Goal: Information Seeking & Learning: Learn about a topic

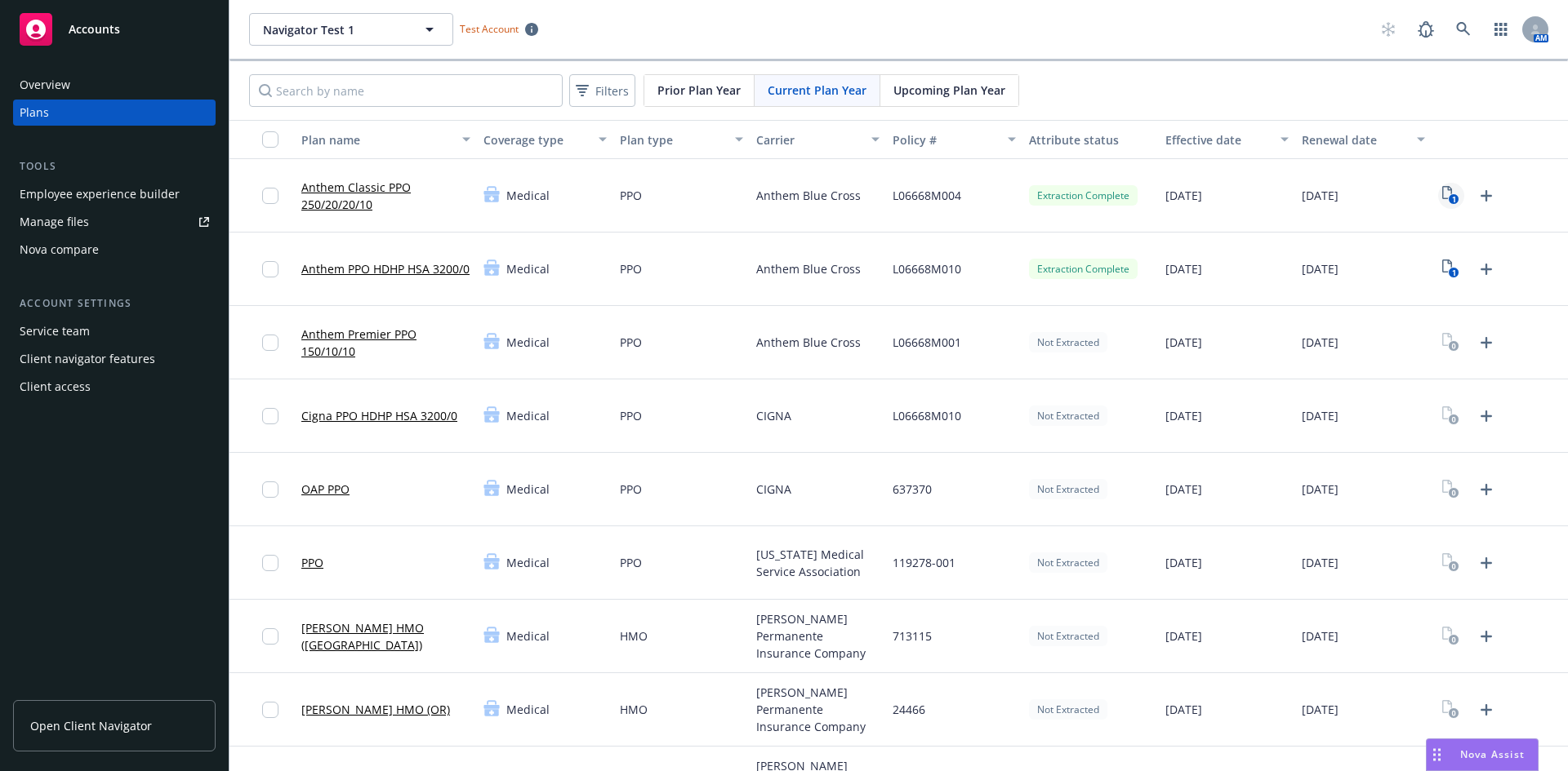
click at [1442, 196] on icon "1" at bounding box center [1451, 196] width 17 height 19
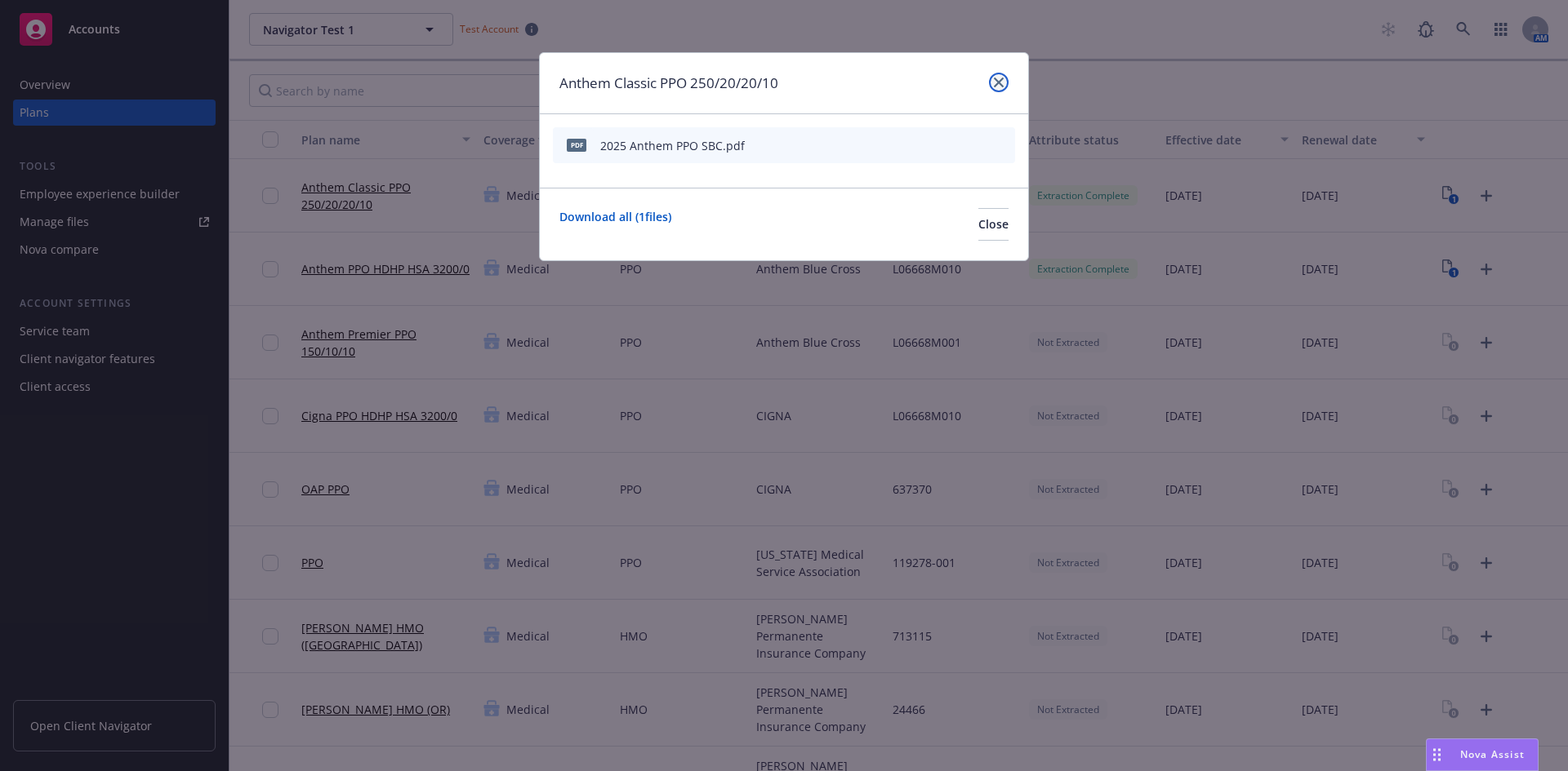
click at [1001, 78] on icon "close" at bounding box center [999, 83] width 10 height 10
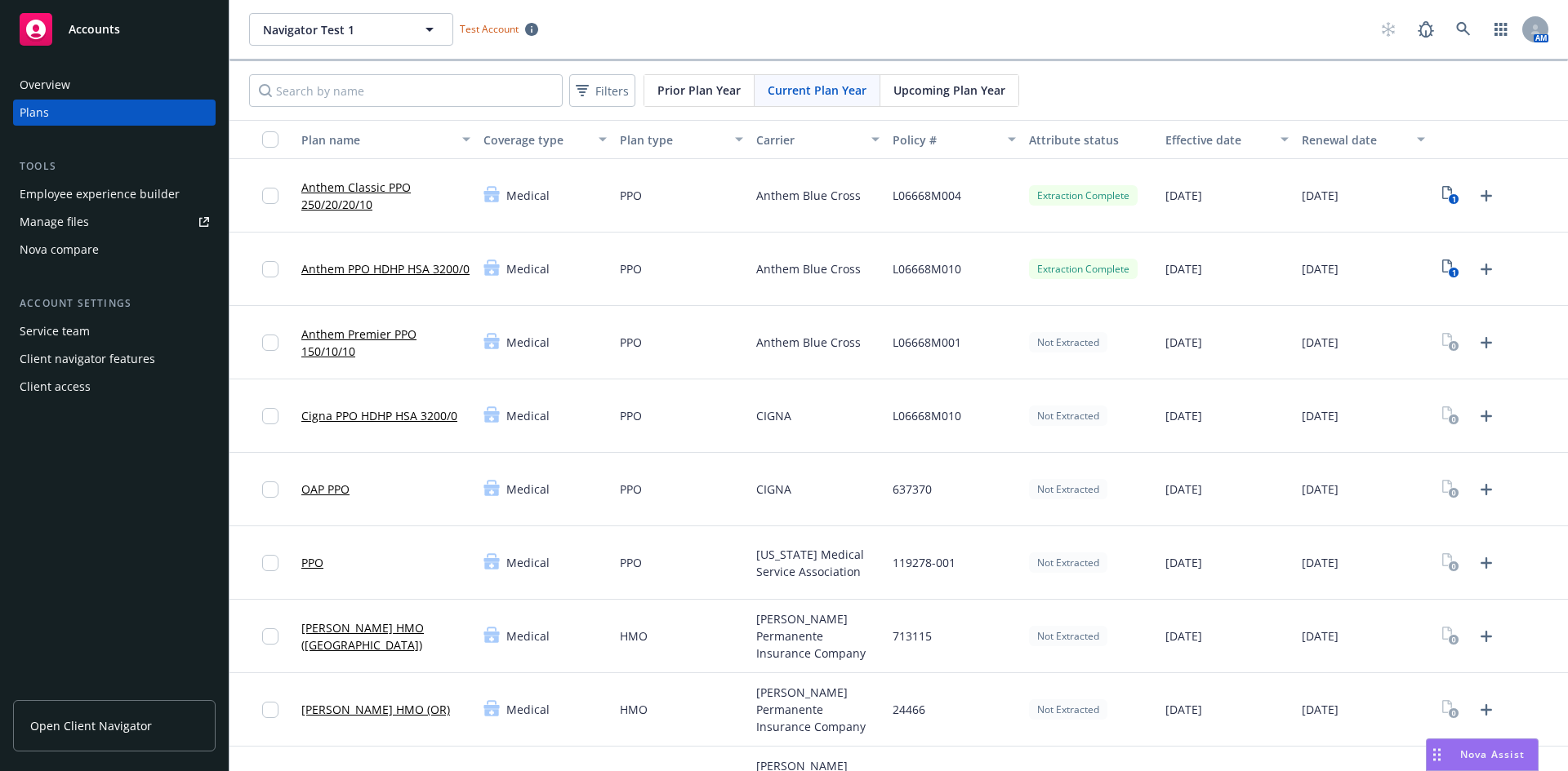
click at [368, 187] on link "Anthem Classic PPO 250/20/20/10" at bounding box center [386, 196] width 169 height 35
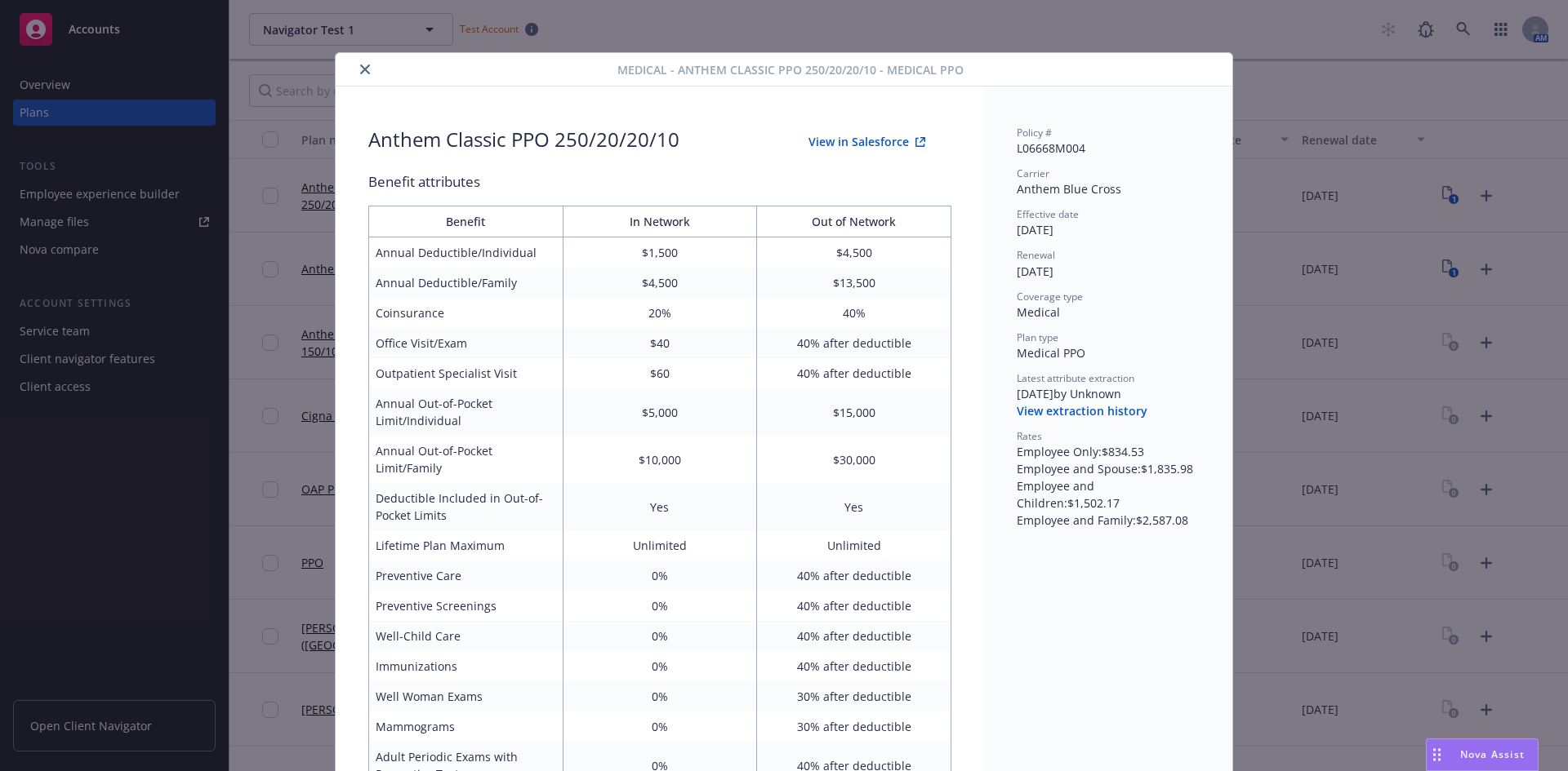
scroll to position [49, 0]
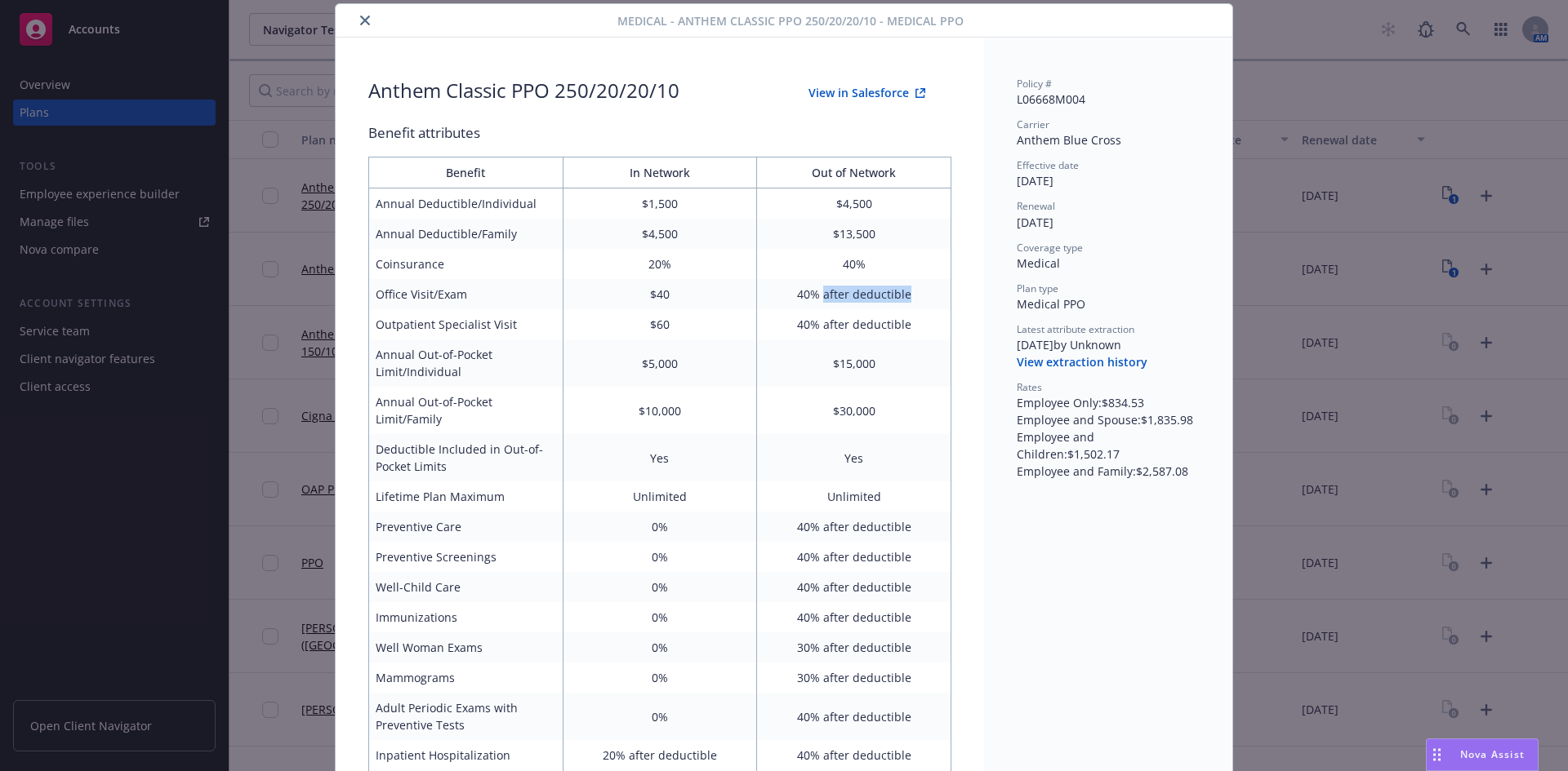
drag, startPoint x: 820, startPoint y: 296, endPoint x: 933, endPoint y: 292, distance: 113.1
click at [931, 292] on td "40% after deductible" at bounding box center [854, 293] width 194 height 30
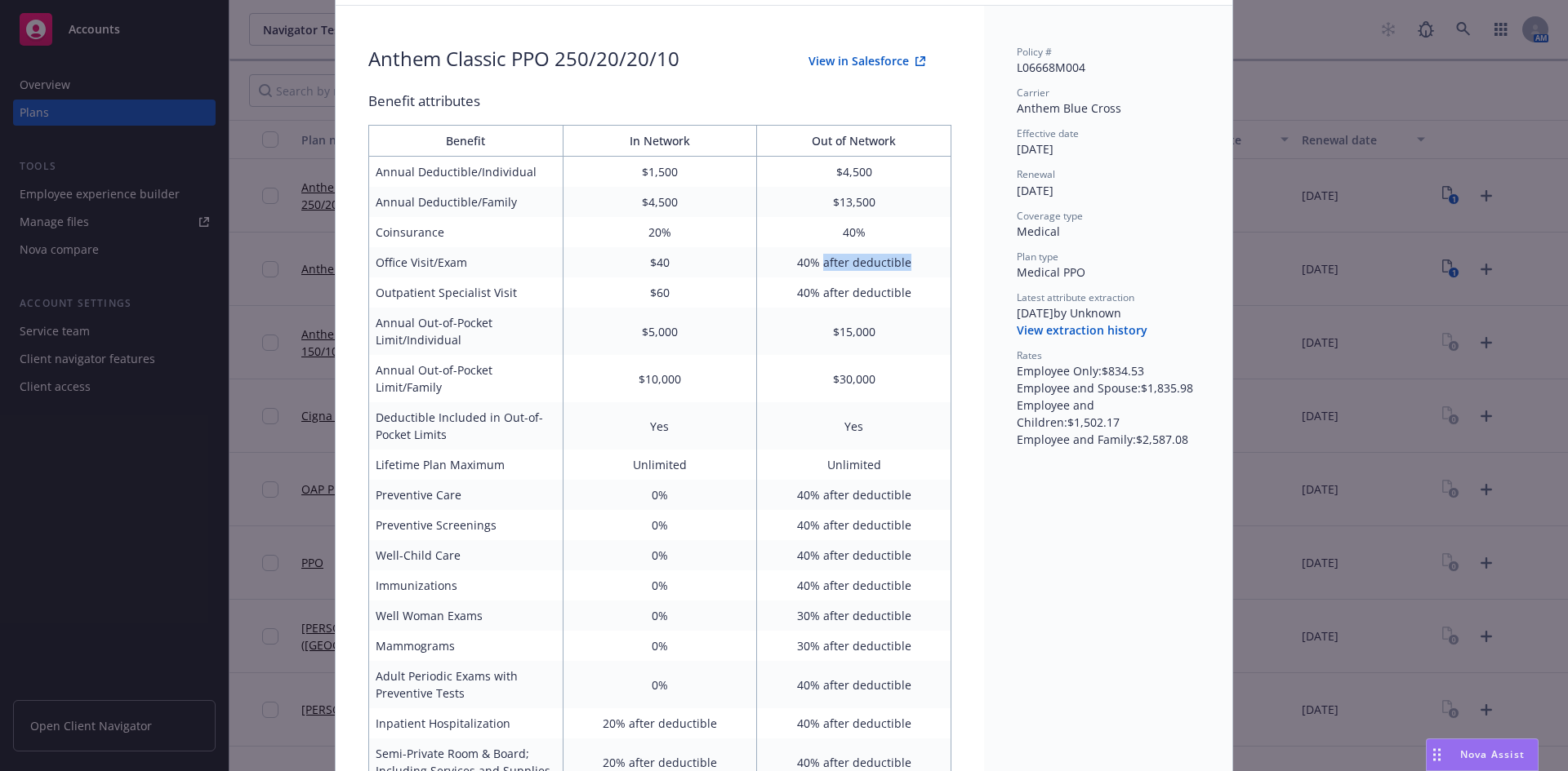
scroll to position [0, 0]
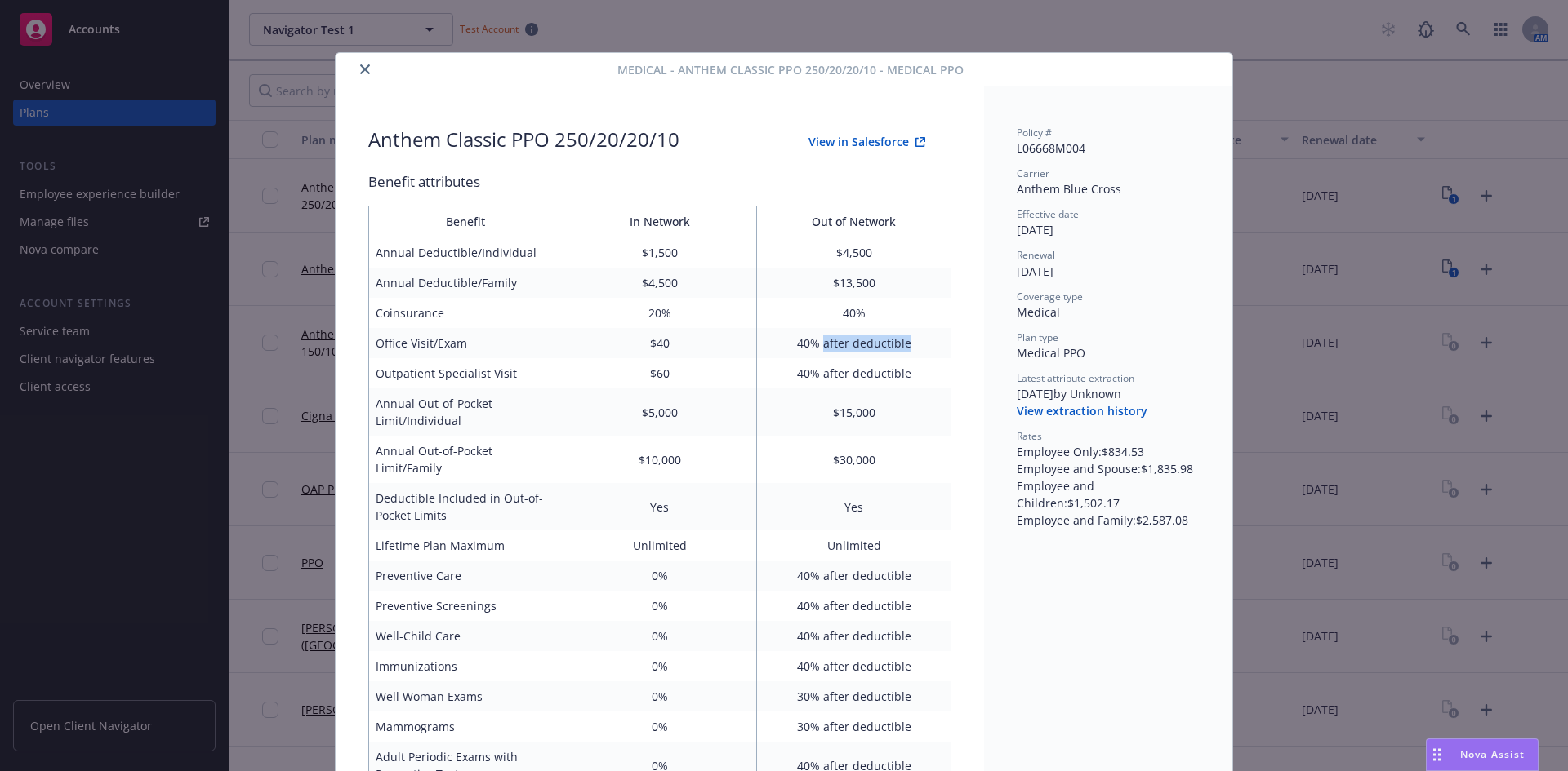
drag, startPoint x: 354, startPoint y: 71, endPoint x: 429, endPoint y: 245, distance: 189.5
click at [360, 70] on icon "close" at bounding box center [365, 69] width 10 height 10
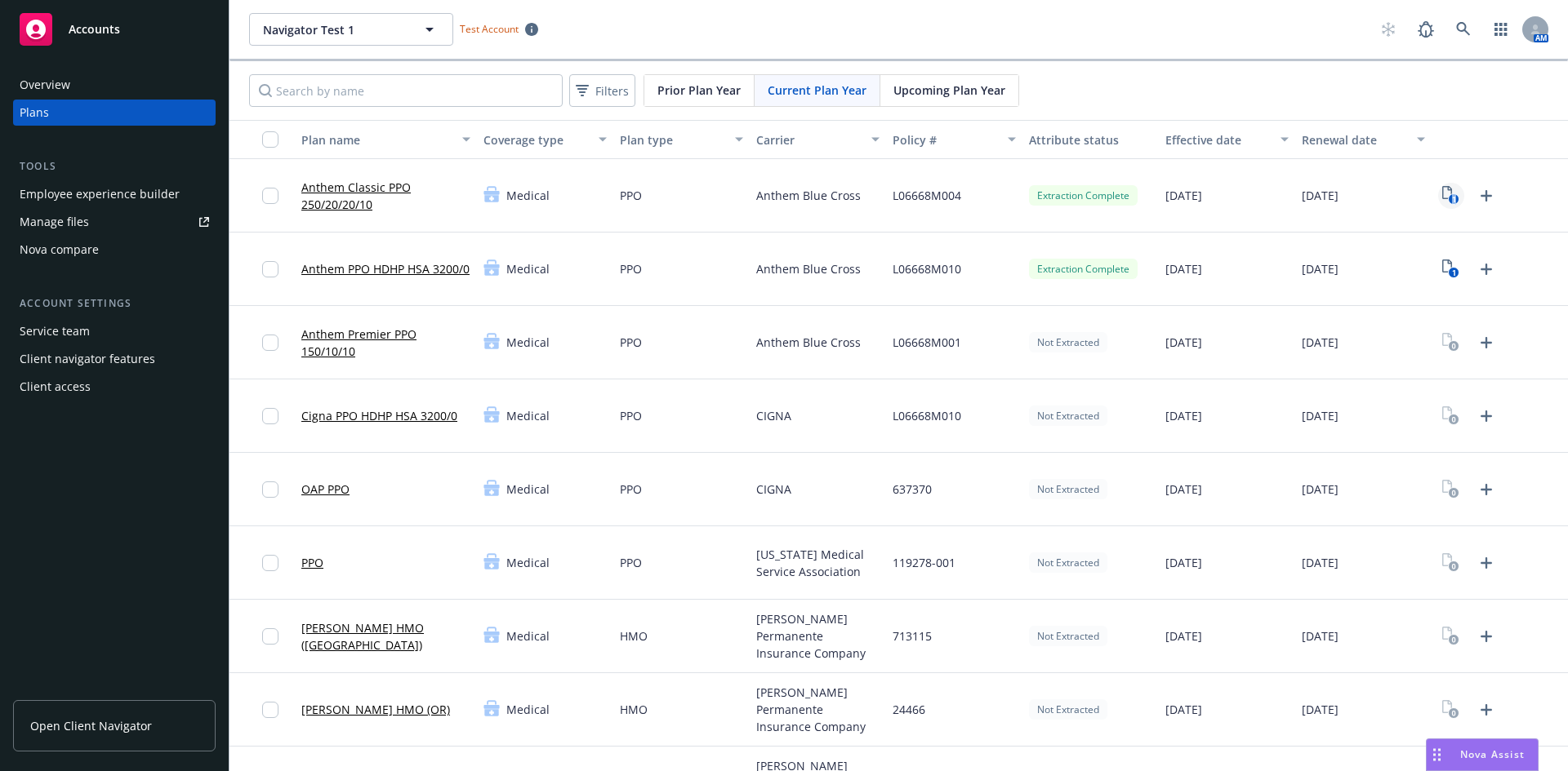
click at [1442, 194] on icon "1" at bounding box center [1451, 196] width 17 height 19
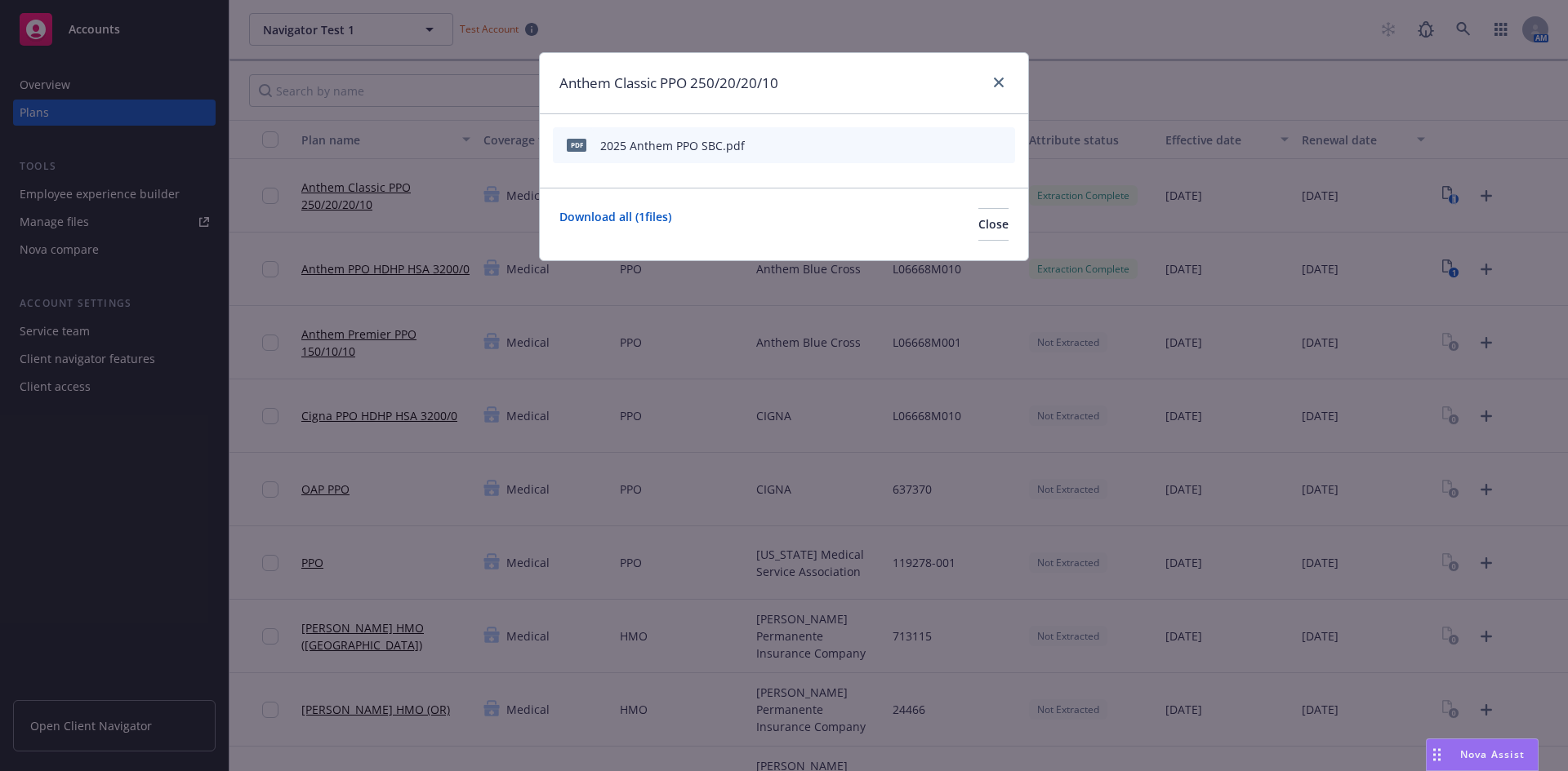
click at [639, 146] on div "2025 Anthem PPO SBC.pdf" at bounding box center [672, 146] width 144 height 17
click at [976, 148] on icon "preview file" at bounding box center [973, 144] width 14 height 12
click at [1002, 83] on icon "close" at bounding box center [999, 83] width 10 height 10
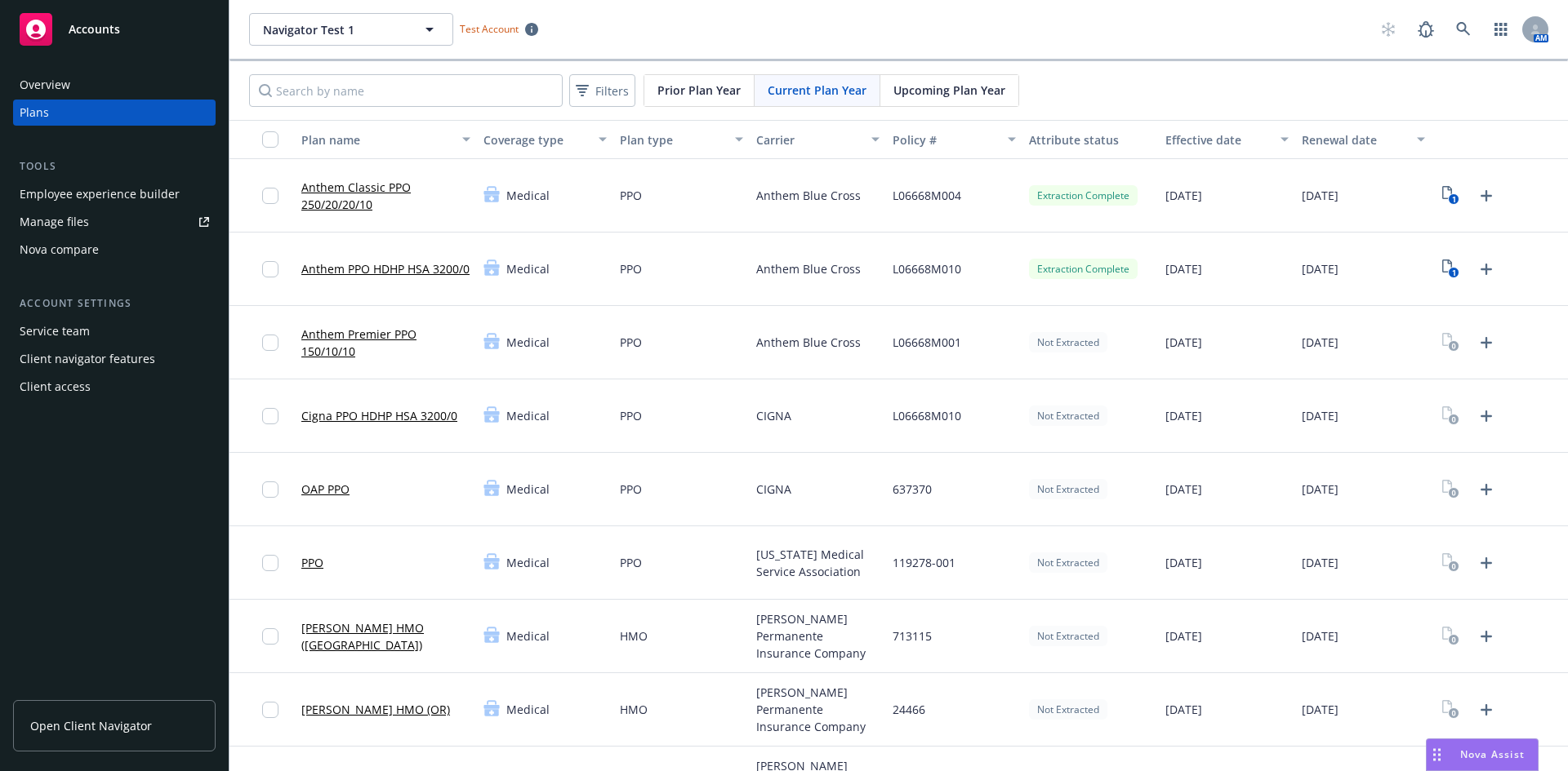
click at [369, 189] on link "Anthem Classic PPO 250/20/20/10" at bounding box center [386, 196] width 169 height 35
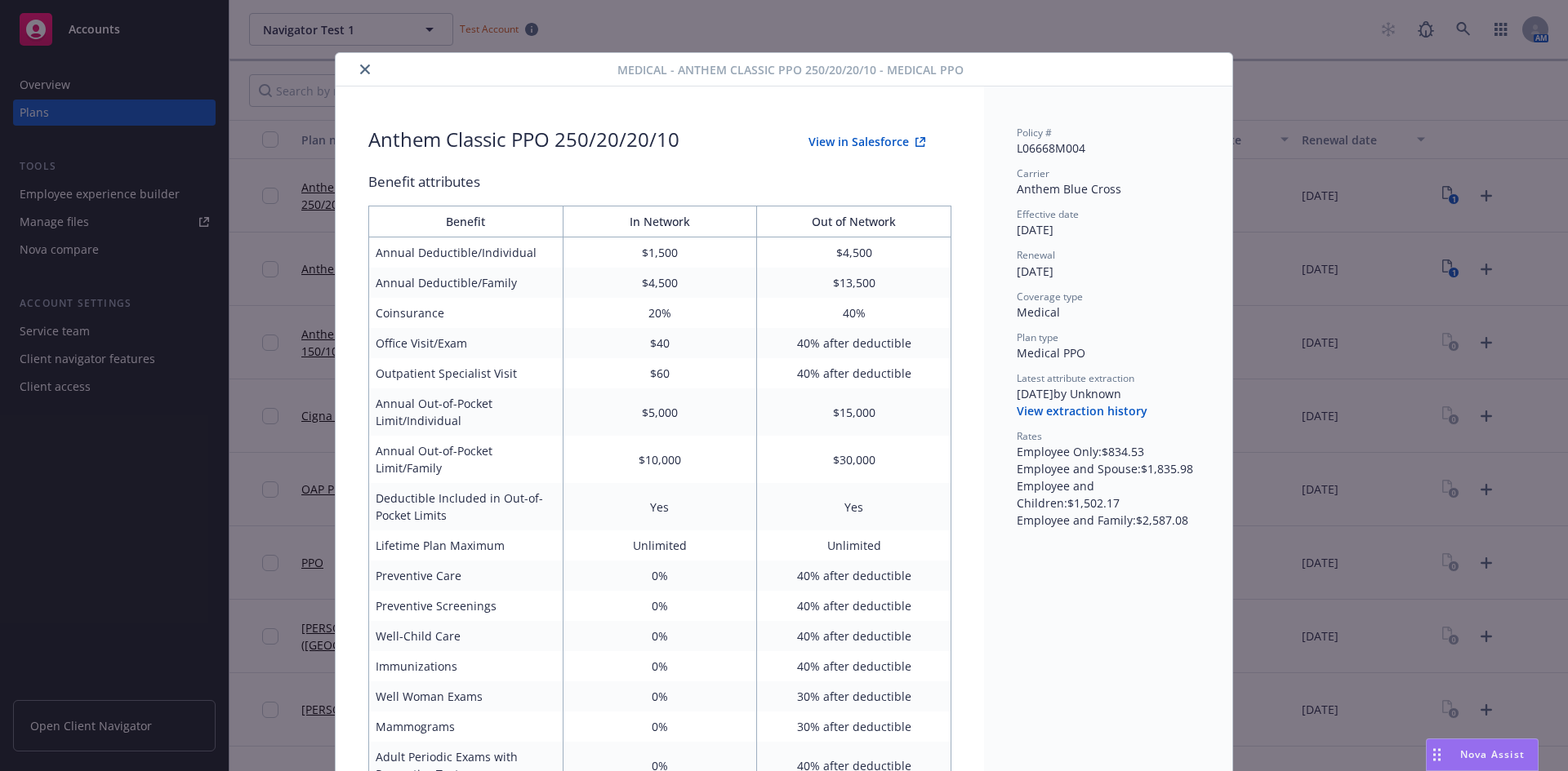
scroll to position [49, 0]
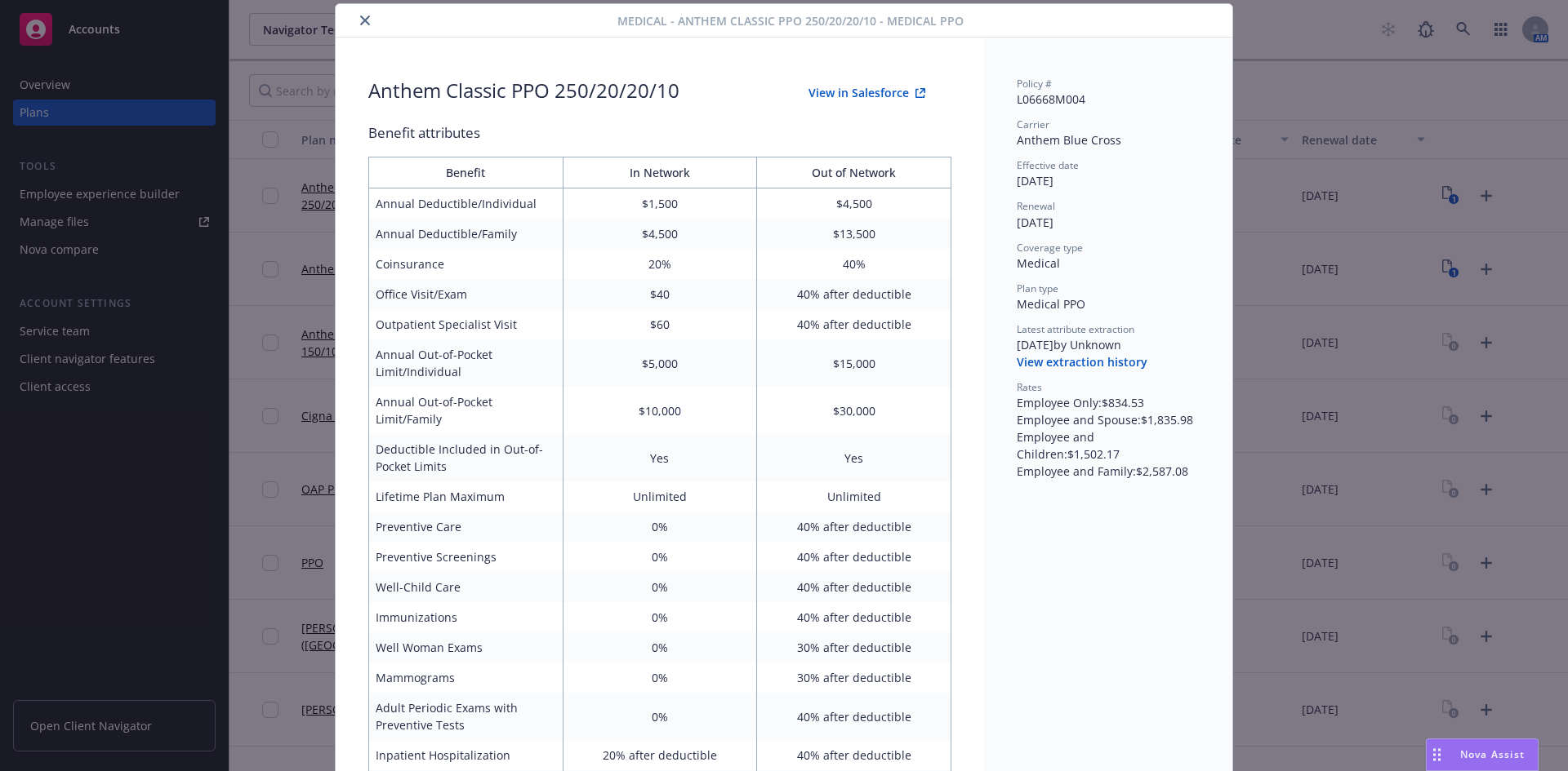
click at [869, 94] on button "View in Salesforce" at bounding box center [867, 93] width 169 height 33
drag, startPoint x: 357, startPoint y: 19, endPoint x: 747, endPoint y: 311, distance: 487.2
click at [360, 19] on icon "close" at bounding box center [365, 20] width 10 height 10
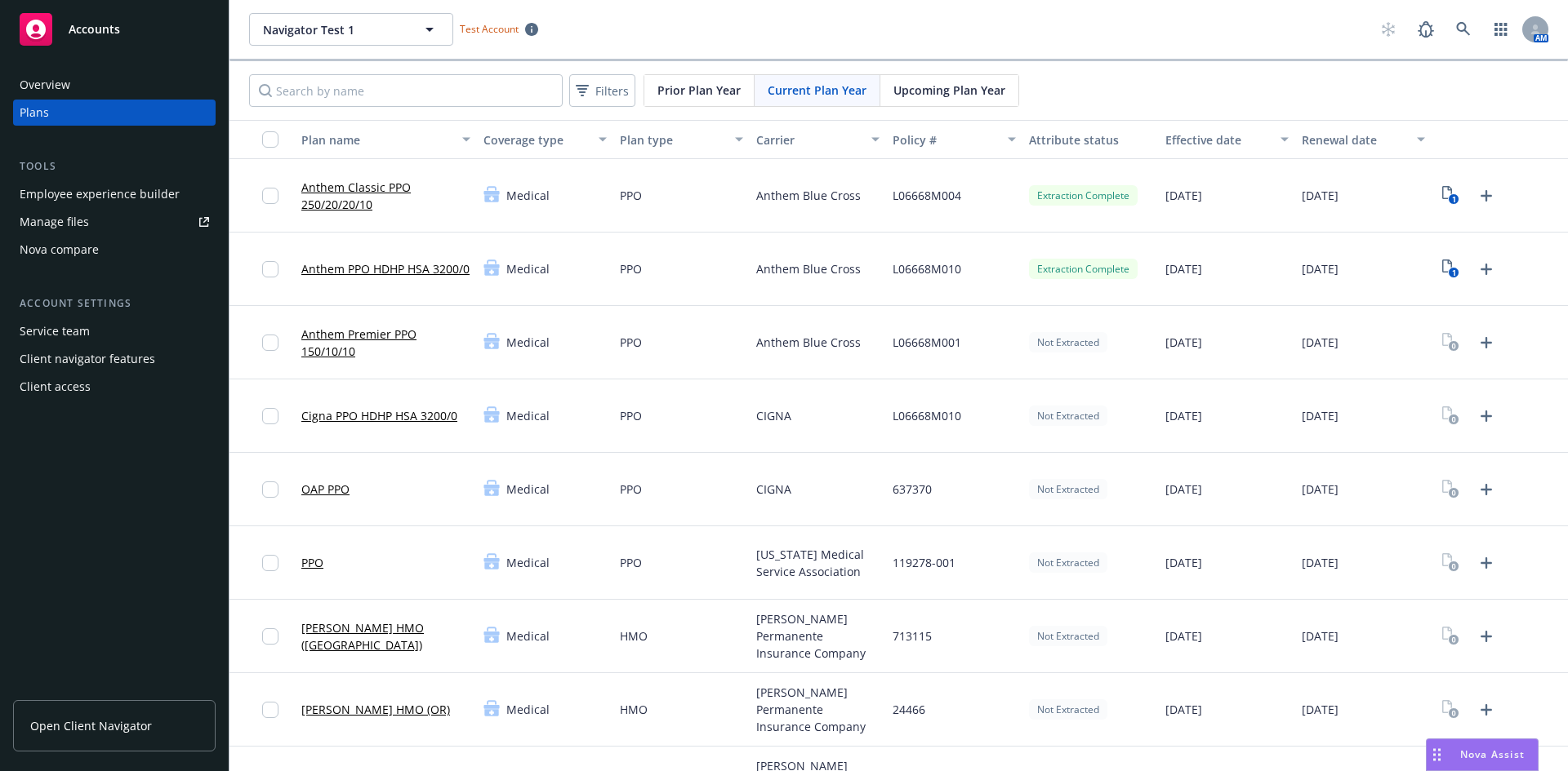
click at [388, 261] on link "Anthem PPO HDHP HSA 3200/0" at bounding box center [385, 269] width 168 height 17
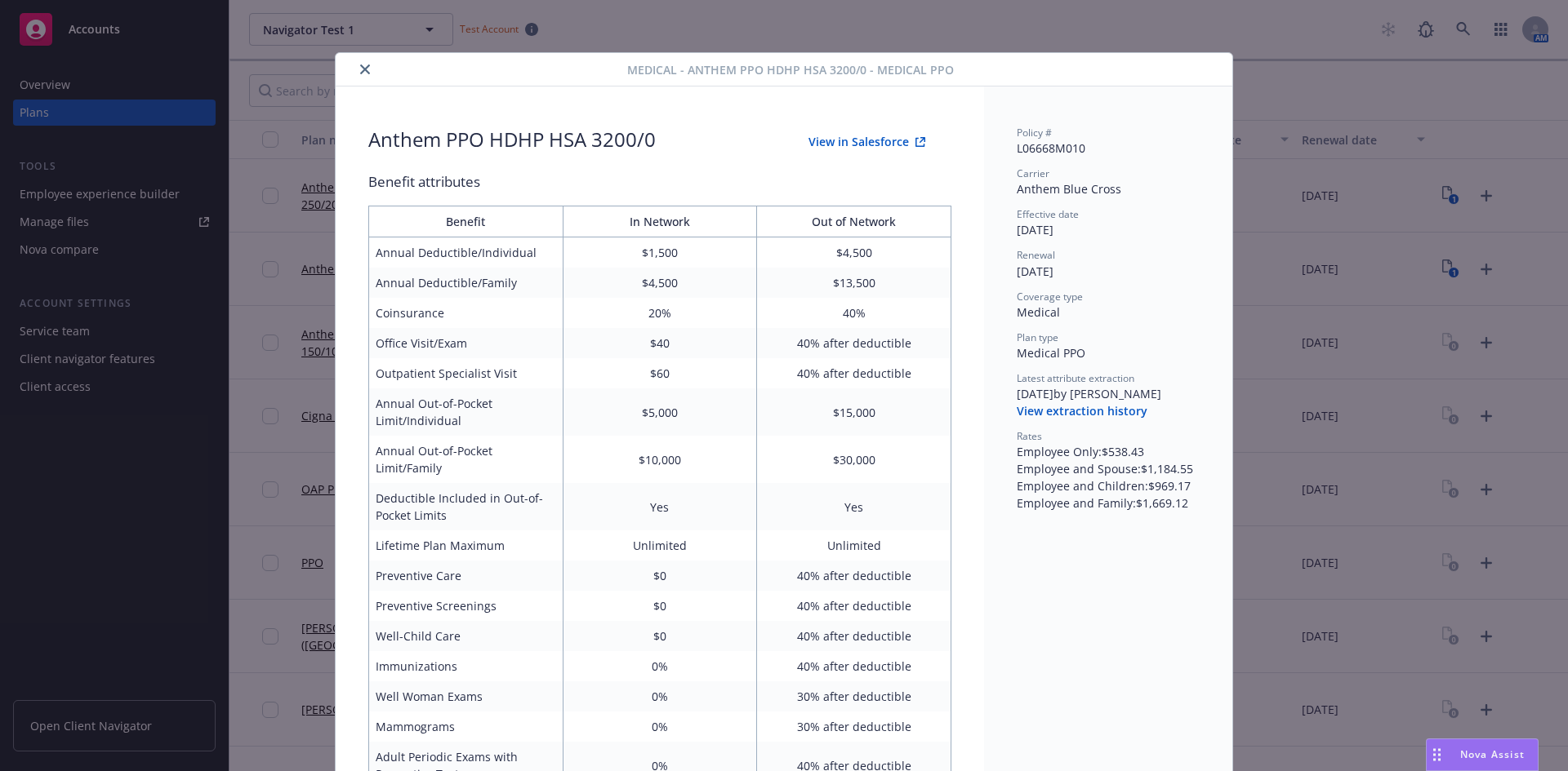
scroll to position [49, 0]
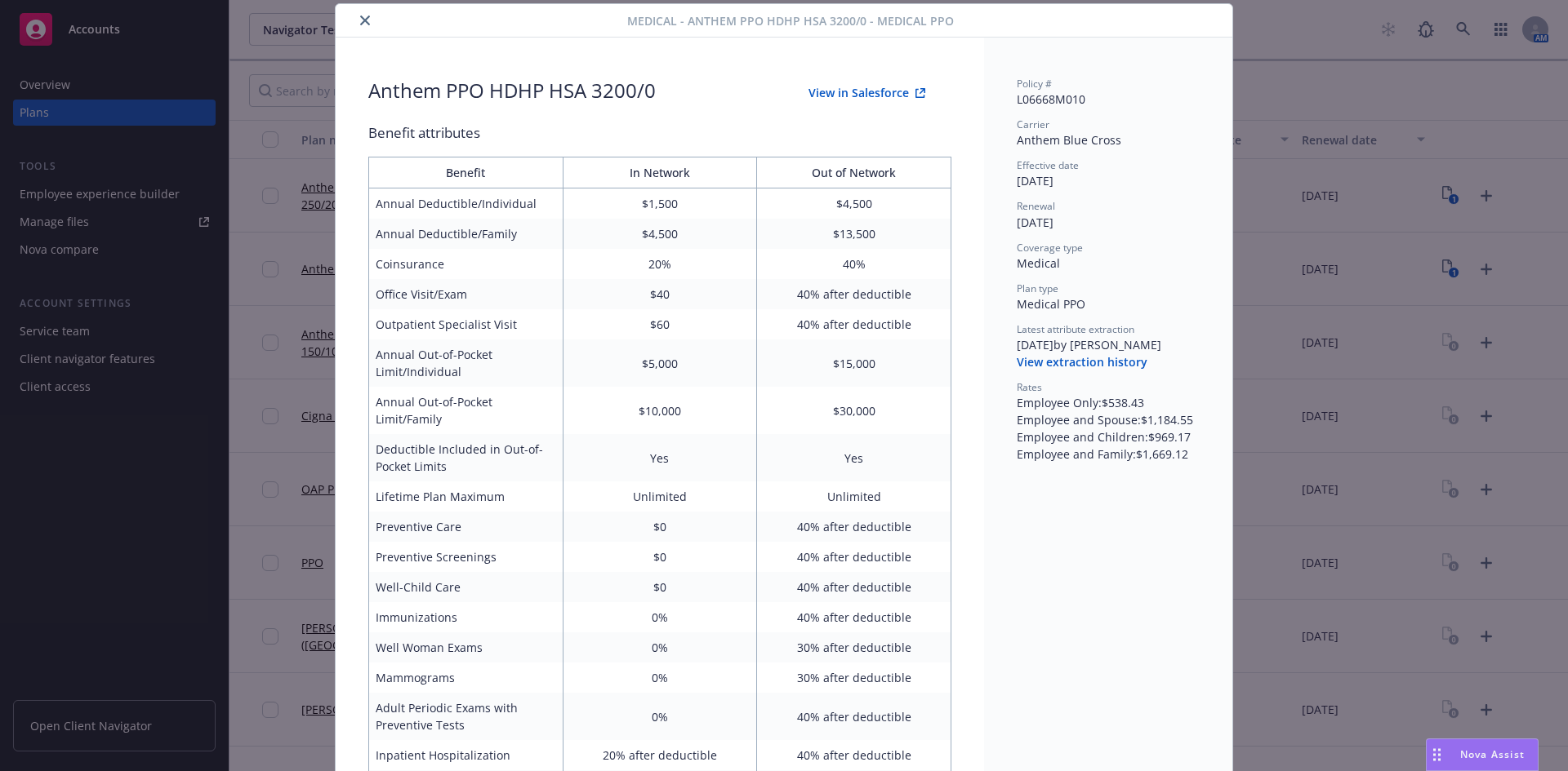
click at [888, 89] on button "View in Salesforce" at bounding box center [867, 93] width 169 height 33
click at [360, 24] on icon "close" at bounding box center [365, 20] width 10 height 10
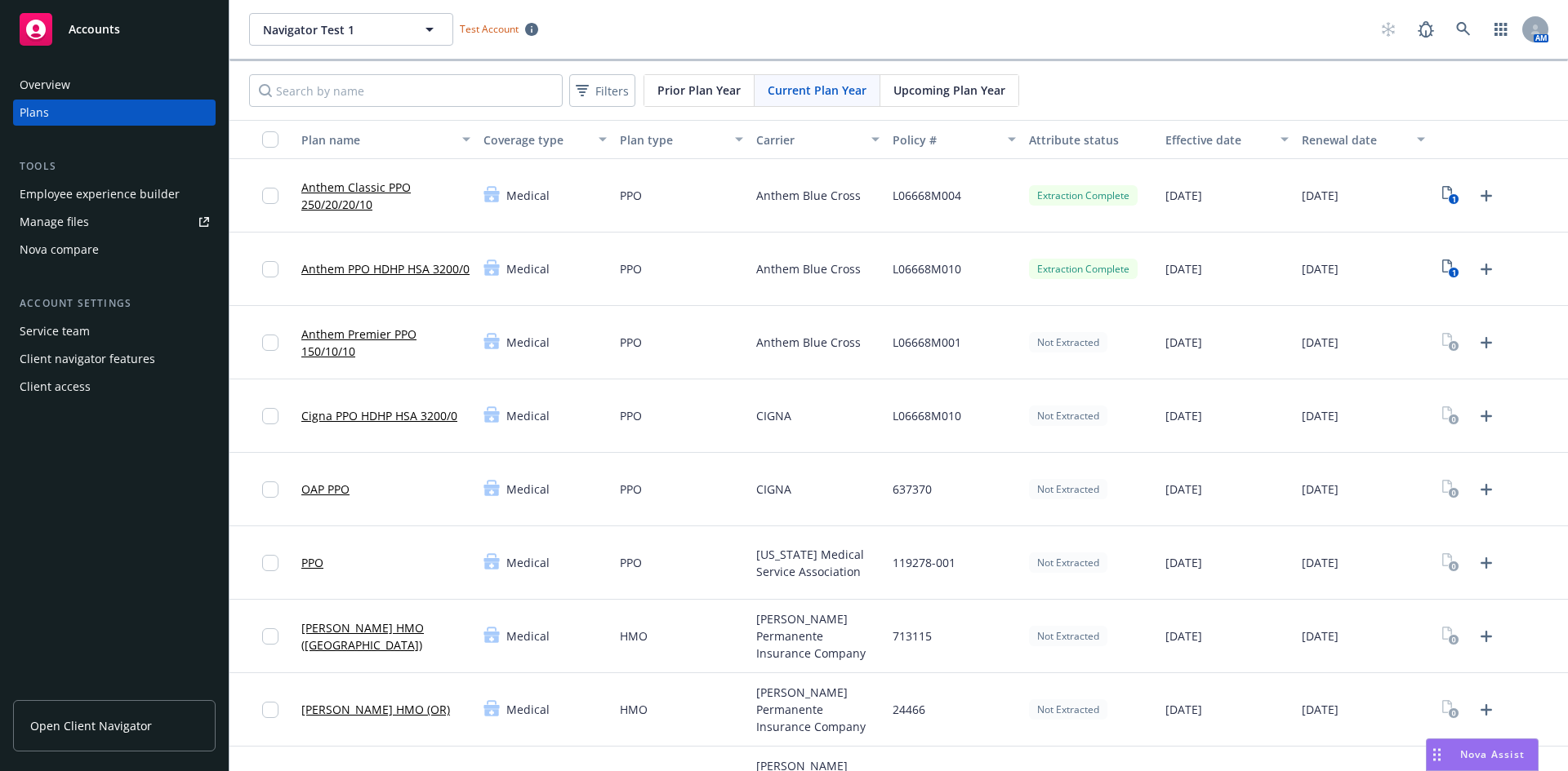
click at [333, 262] on link "Anthem PPO HDHP HSA 3200/0" at bounding box center [385, 269] width 168 height 17
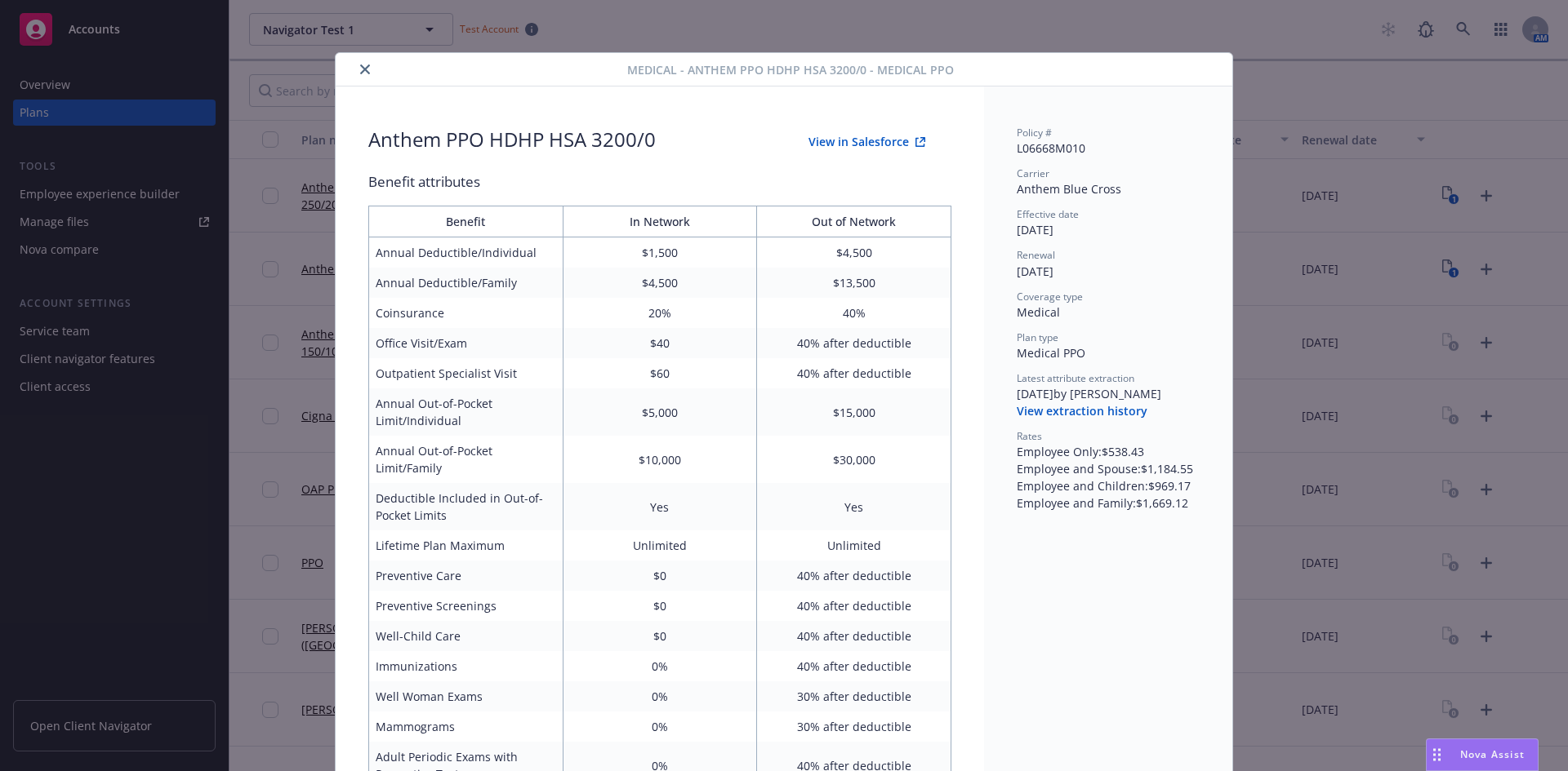
scroll to position [49, 0]
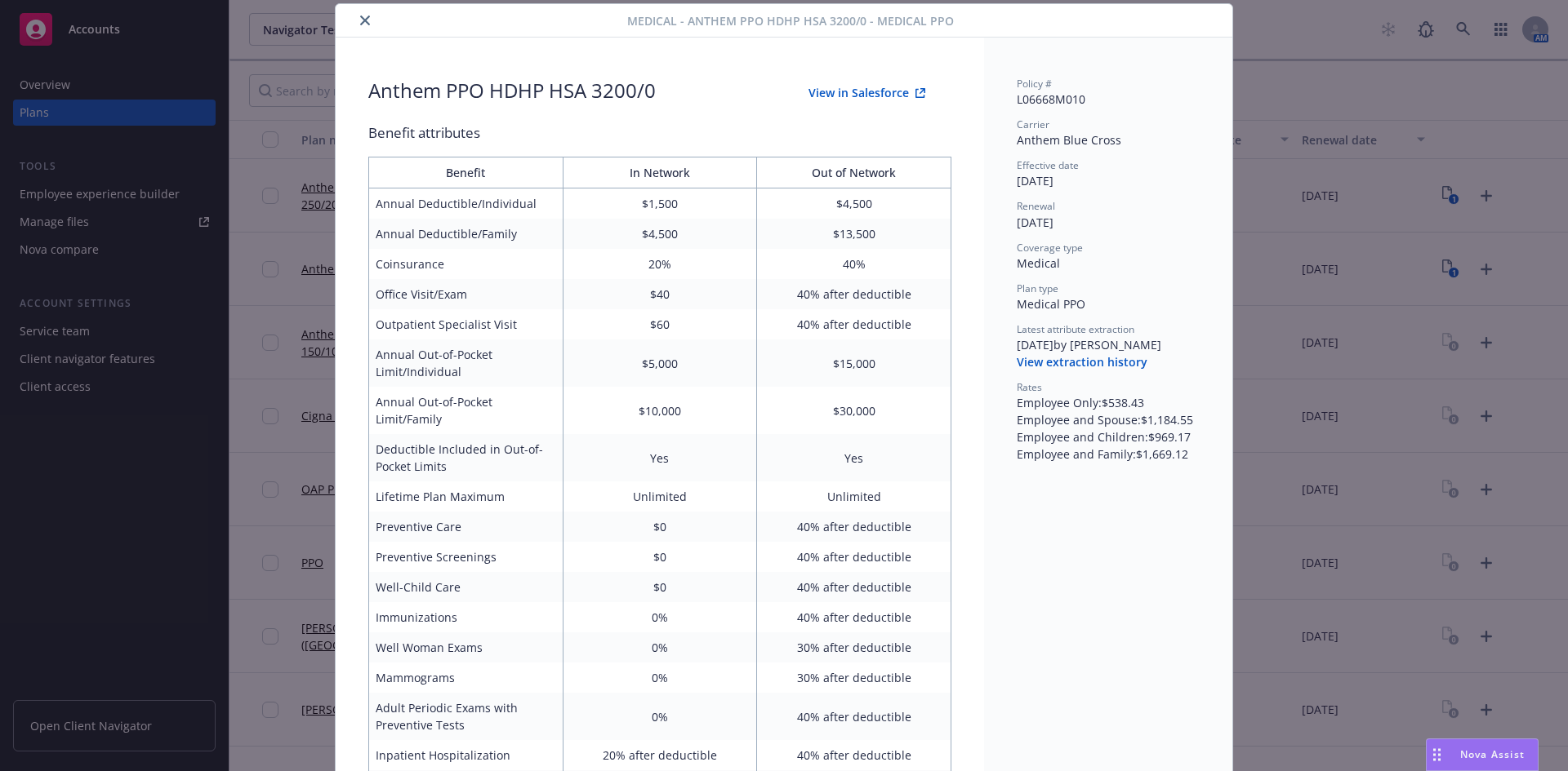
click at [360, 15] on icon "close" at bounding box center [365, 20] width 10 height 10
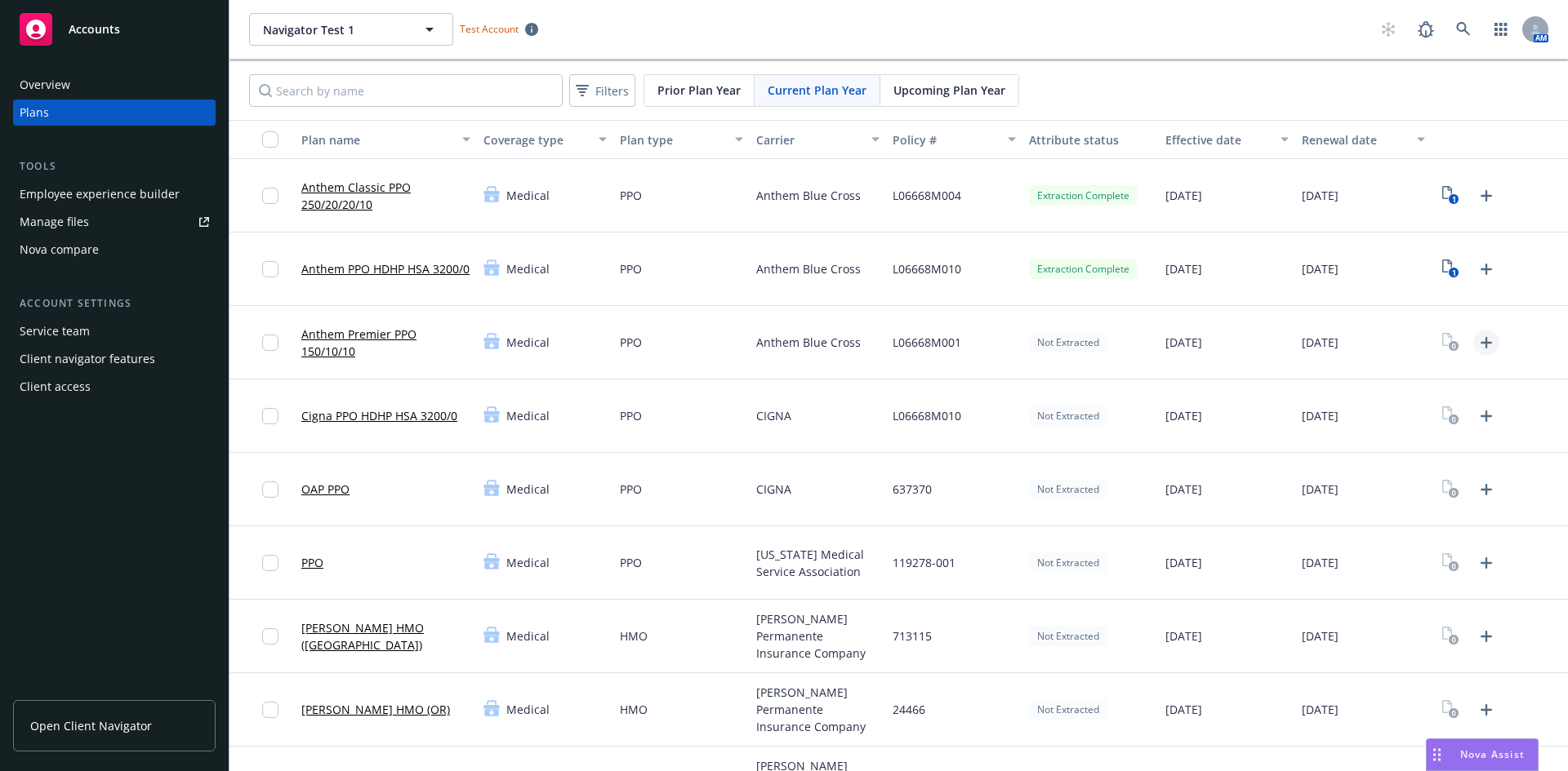
click at [1477, 346] on icon "Upload Plan Documents" at bounding box center [1486, 342] width 19 height 19
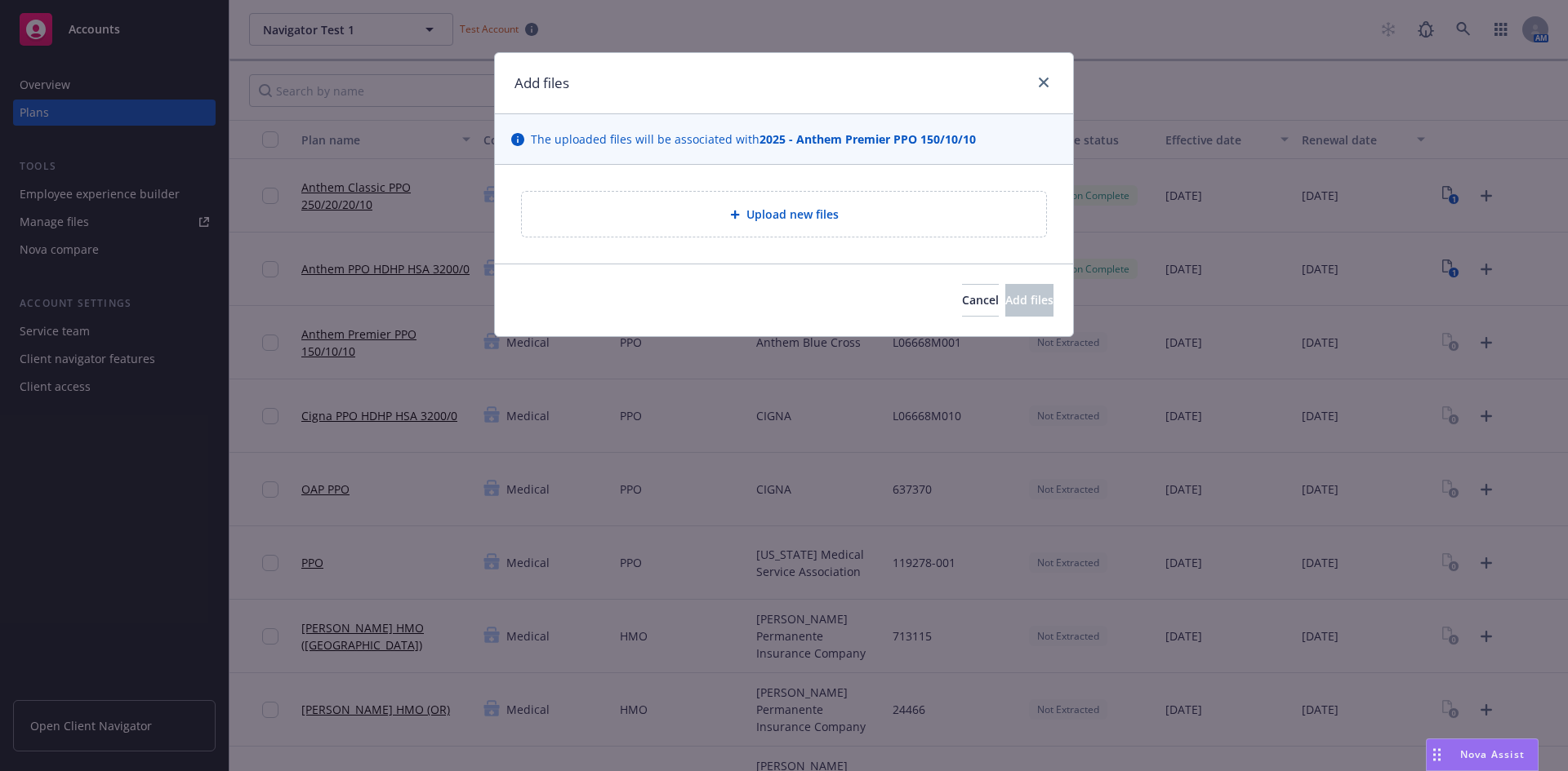
click at [1054, 84] on div "Add files" at bounding box center [783, 84] width 578 height 62
click at [1048, 81] on link "close" at bounding box center [1044, 83] width 19 height 19
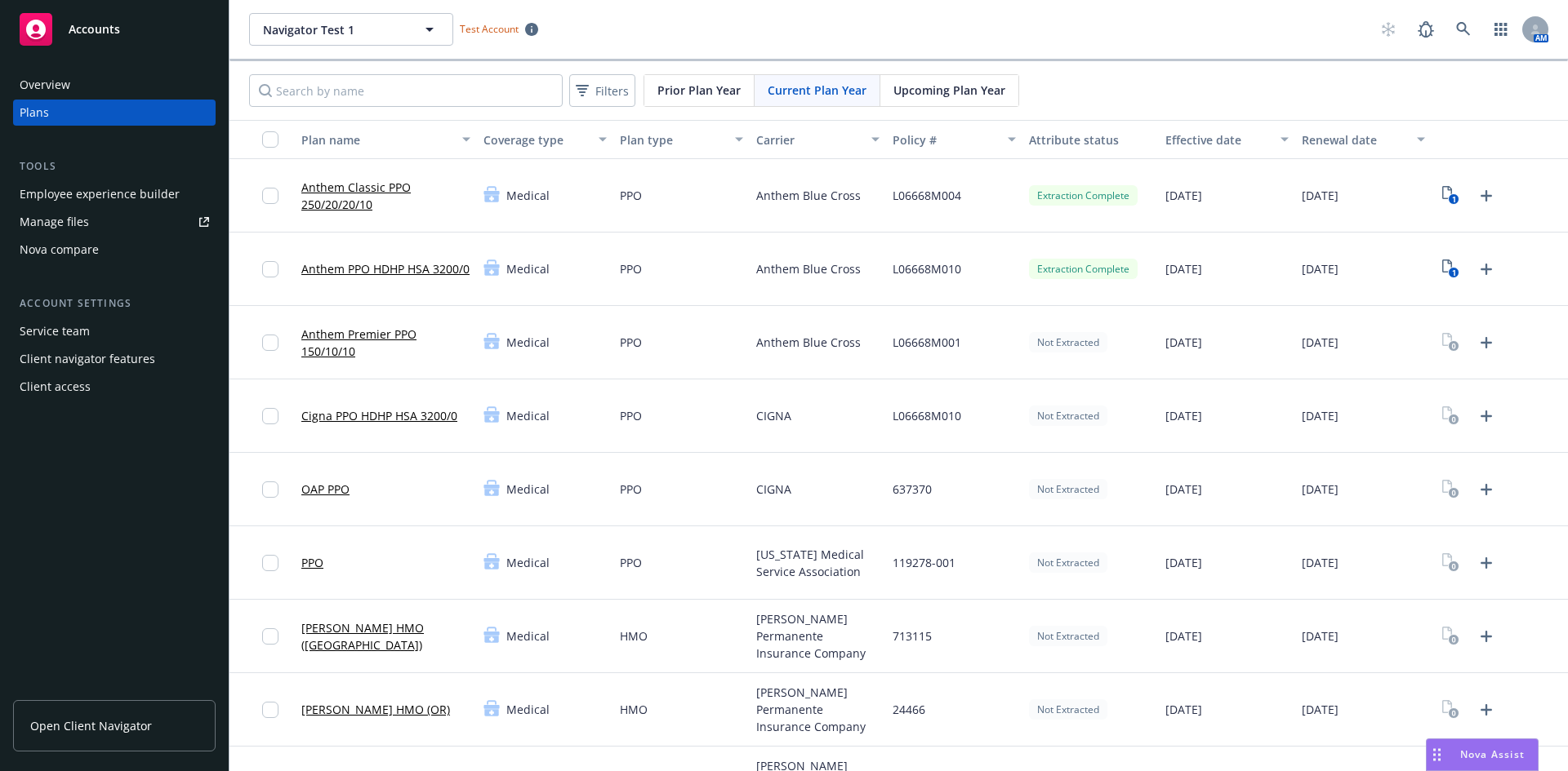
click at [340, 183] on link "Anthem Classic PPO 250/20/20/10" at bounding box center [386, 196] width 169 height 35
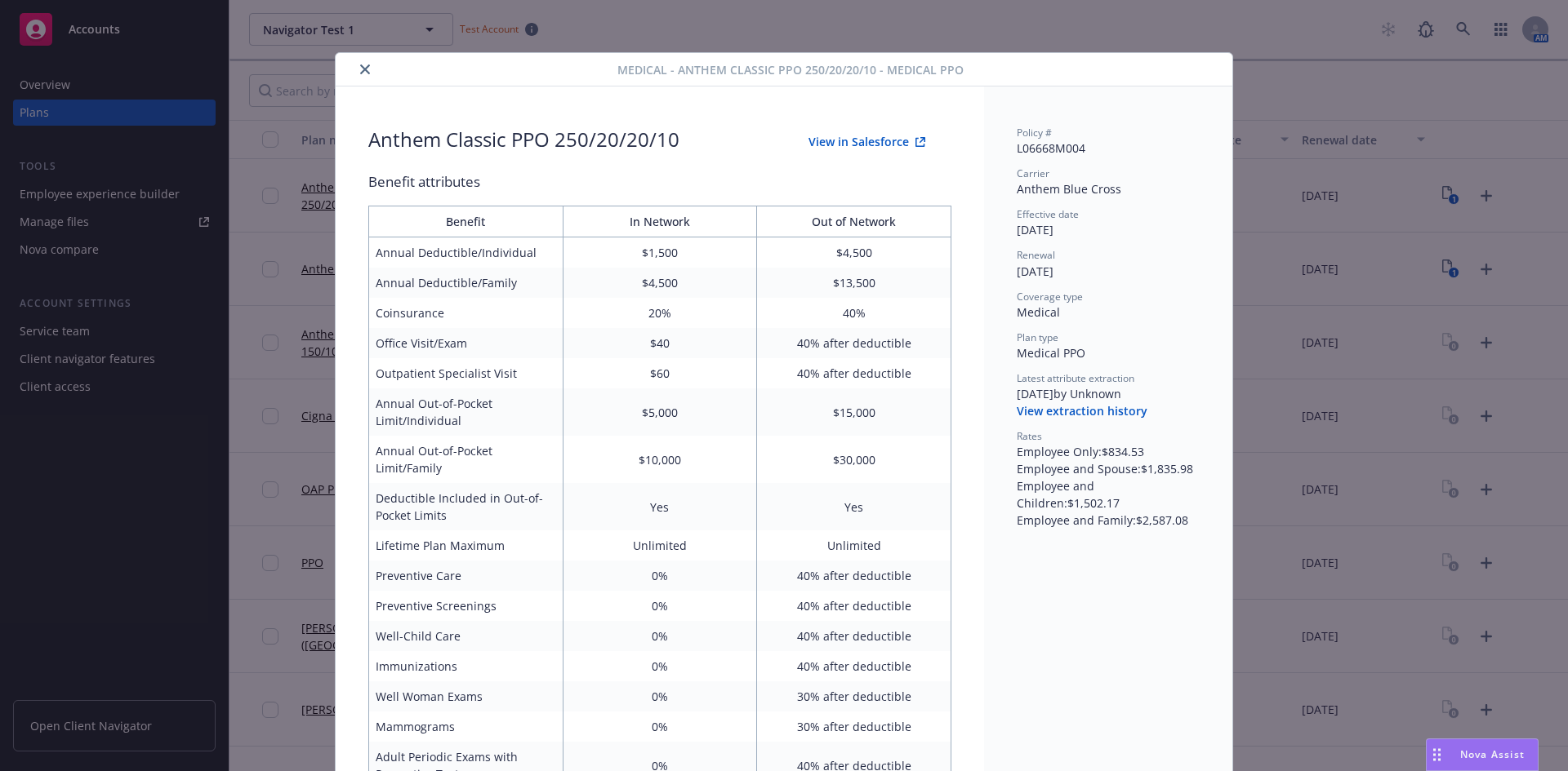
scroll to position [49, 0]
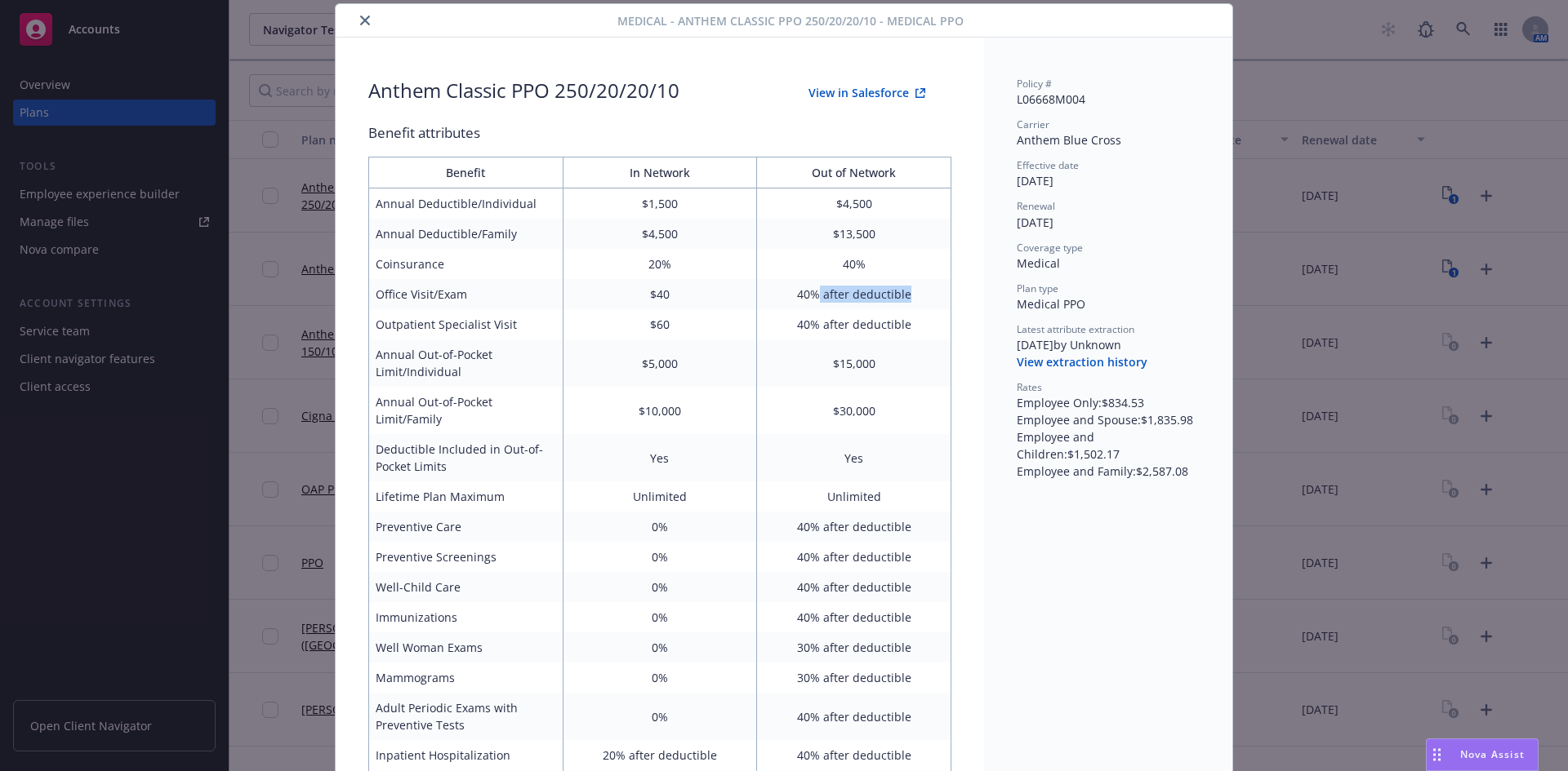
drag, startPoint x: 817, startPoint y: 294, endPoint x: 905, endPoint y: 293, distance: 88.0
click at [905, 293] on td "40% after deductible" at bounding box center [854, 293] width 194 height 30
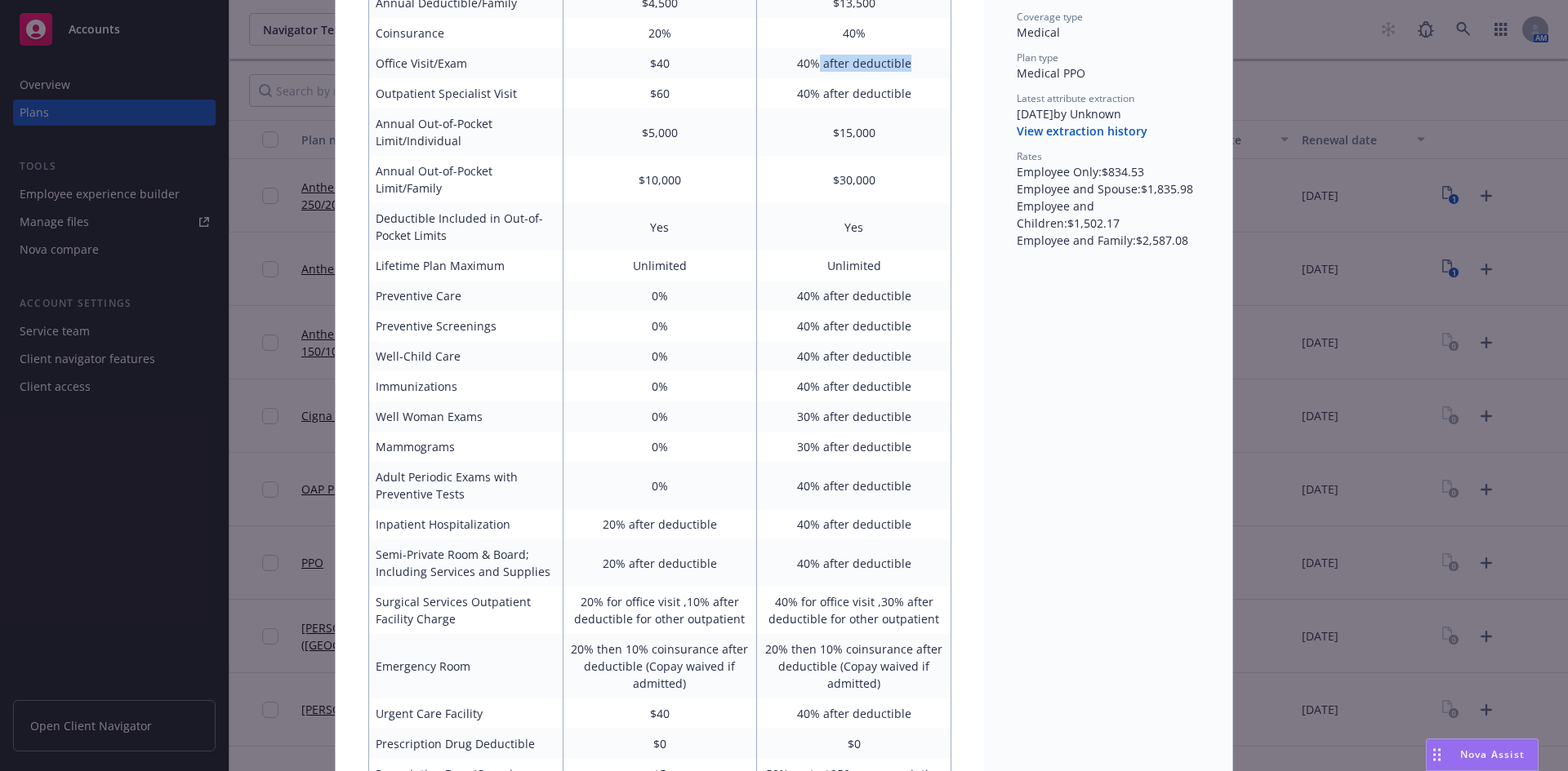
scroll to position [375, 0]
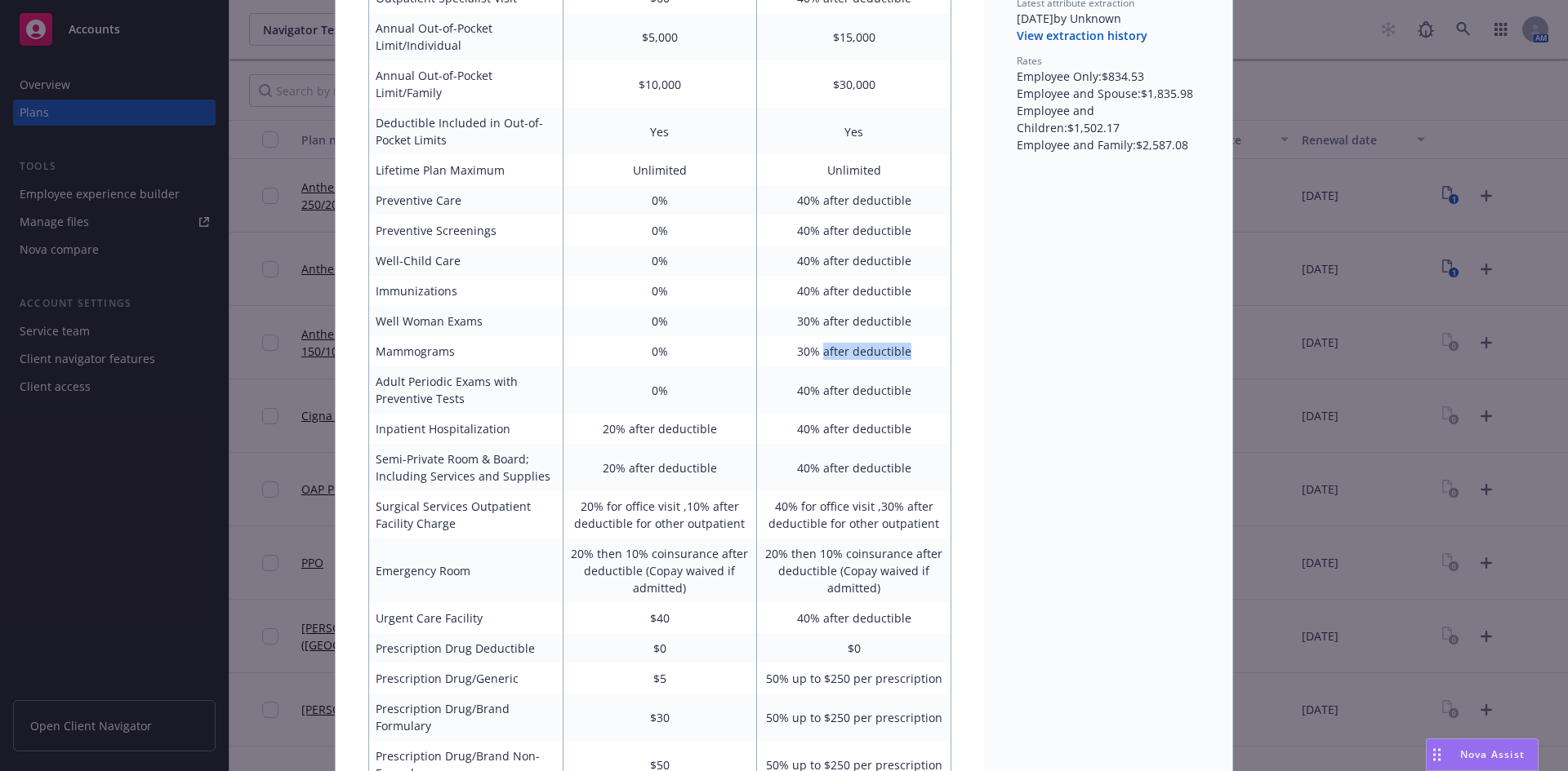
drag, startPoint x: 818, startPoint y: 347, endPoint x: 919, endPoint y: 349, distance: 101.0
click at [919, 349] on td "30% after deductible" at bounding box center [854, 351] width 194 height 30
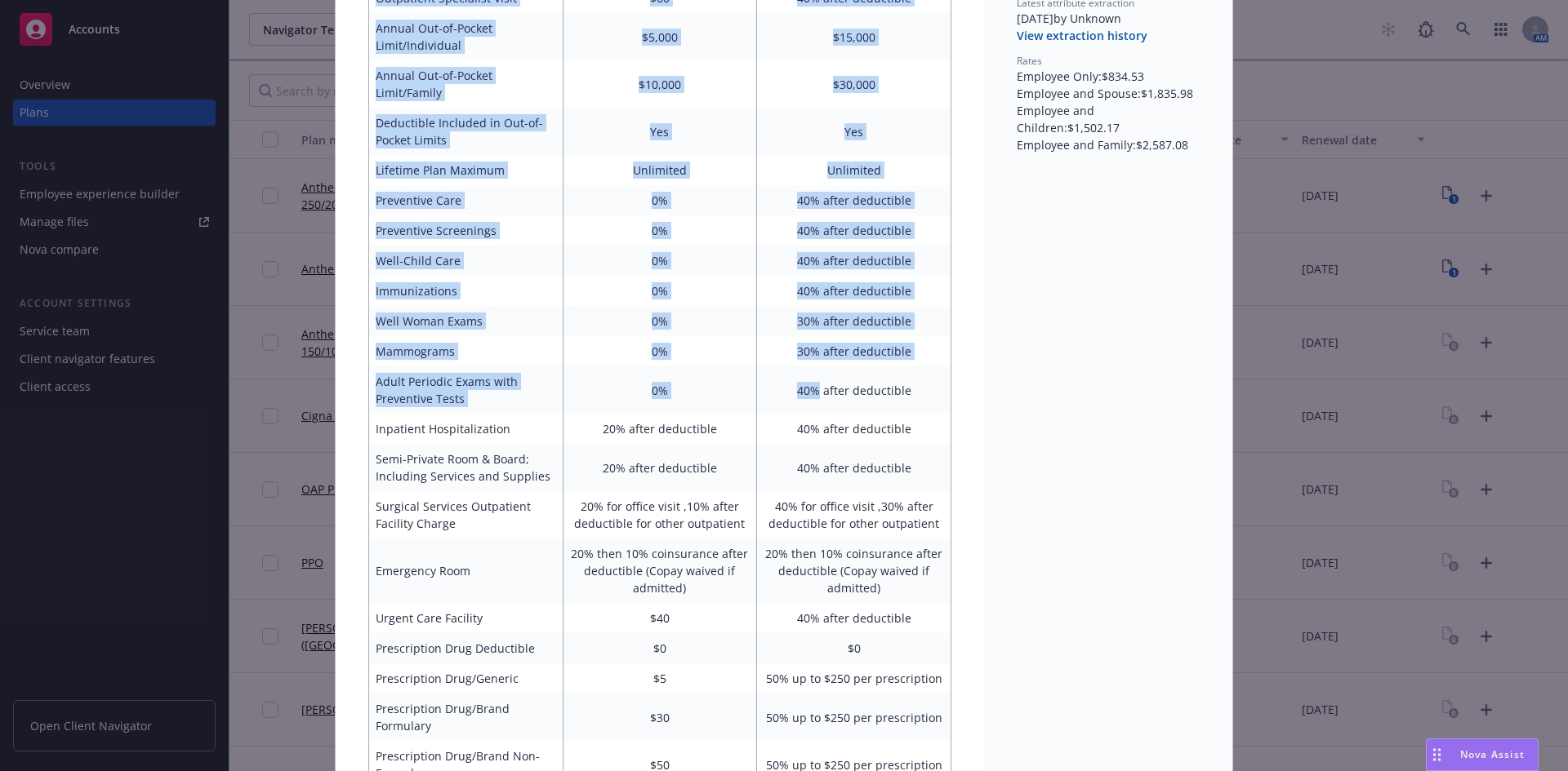
drag, startPoint x: 813, startPoint y: 391, endPoint x: 952, endPoint y: 391, distance: 139.0
click at [952, 391] on div "Anthem Classic PPO 250/20/20/10 View in Salesforce Benefit attributes Benefit I…" at bounding box center [660, 474] width 648 height 1526
click at [853, 448] on td "40% after deductible" at bounding box center [854, 467] width 194 height 47
click at [826, 467] on td "40% after deductible" at bounding box center [854, 467] width 194 height 47
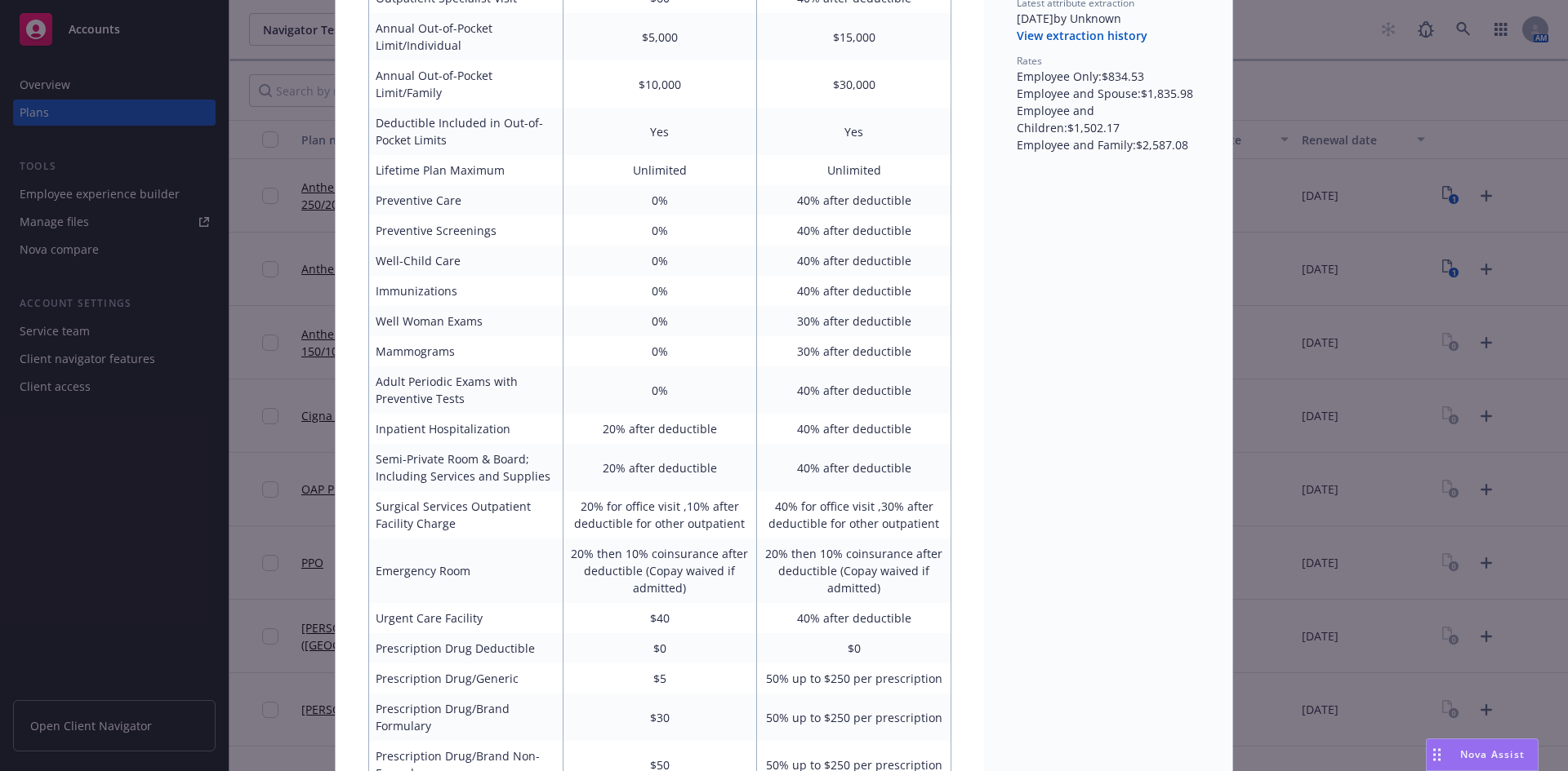
click at [1060, 515] on div "Policy # L06668M004 Carrier Anthem Blue Cross Effective date [DATE] Renewal [DA…" at bounding box center [1108, 474] width 248 height 1526
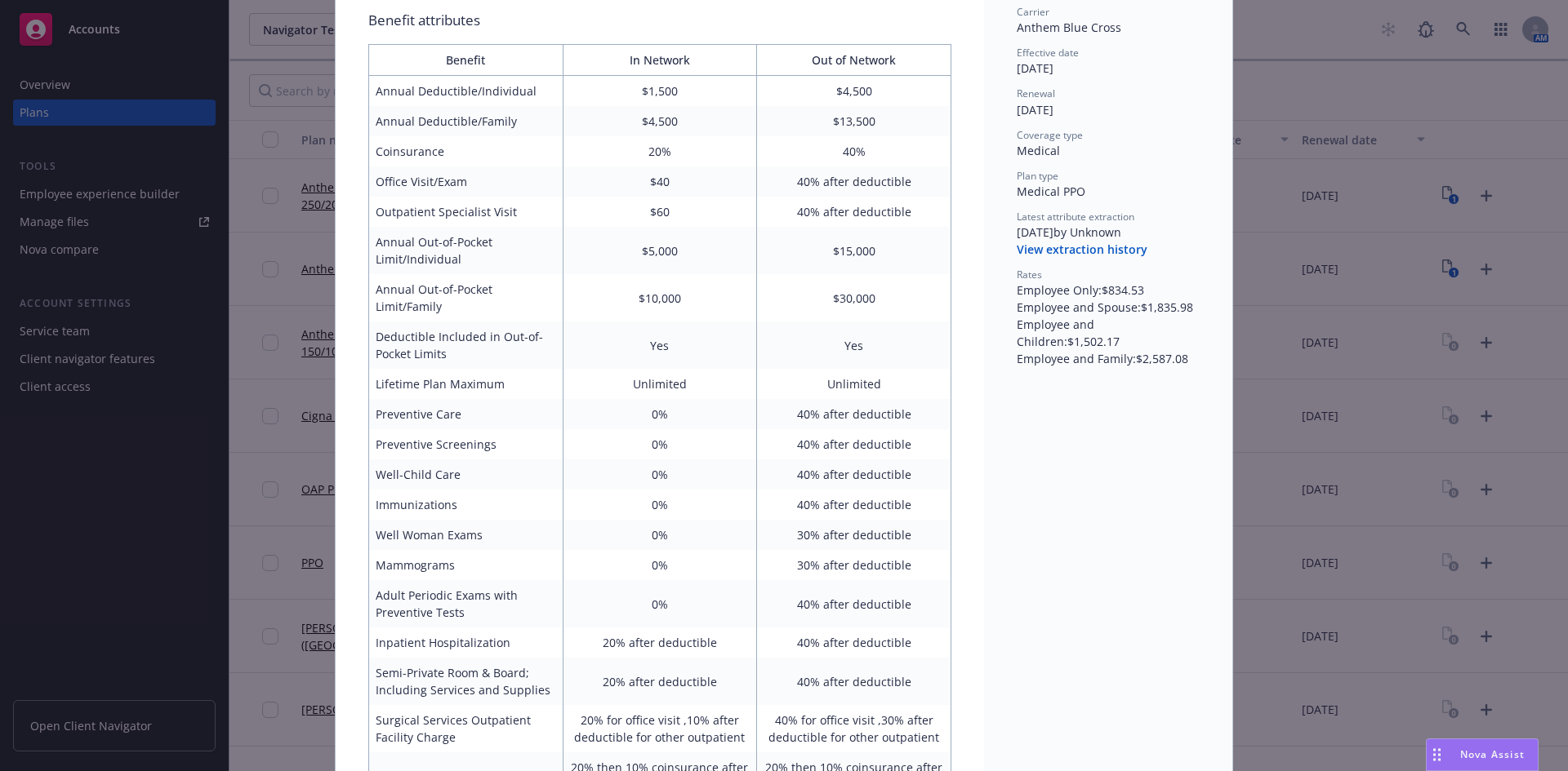
scroll to position [78, 0]
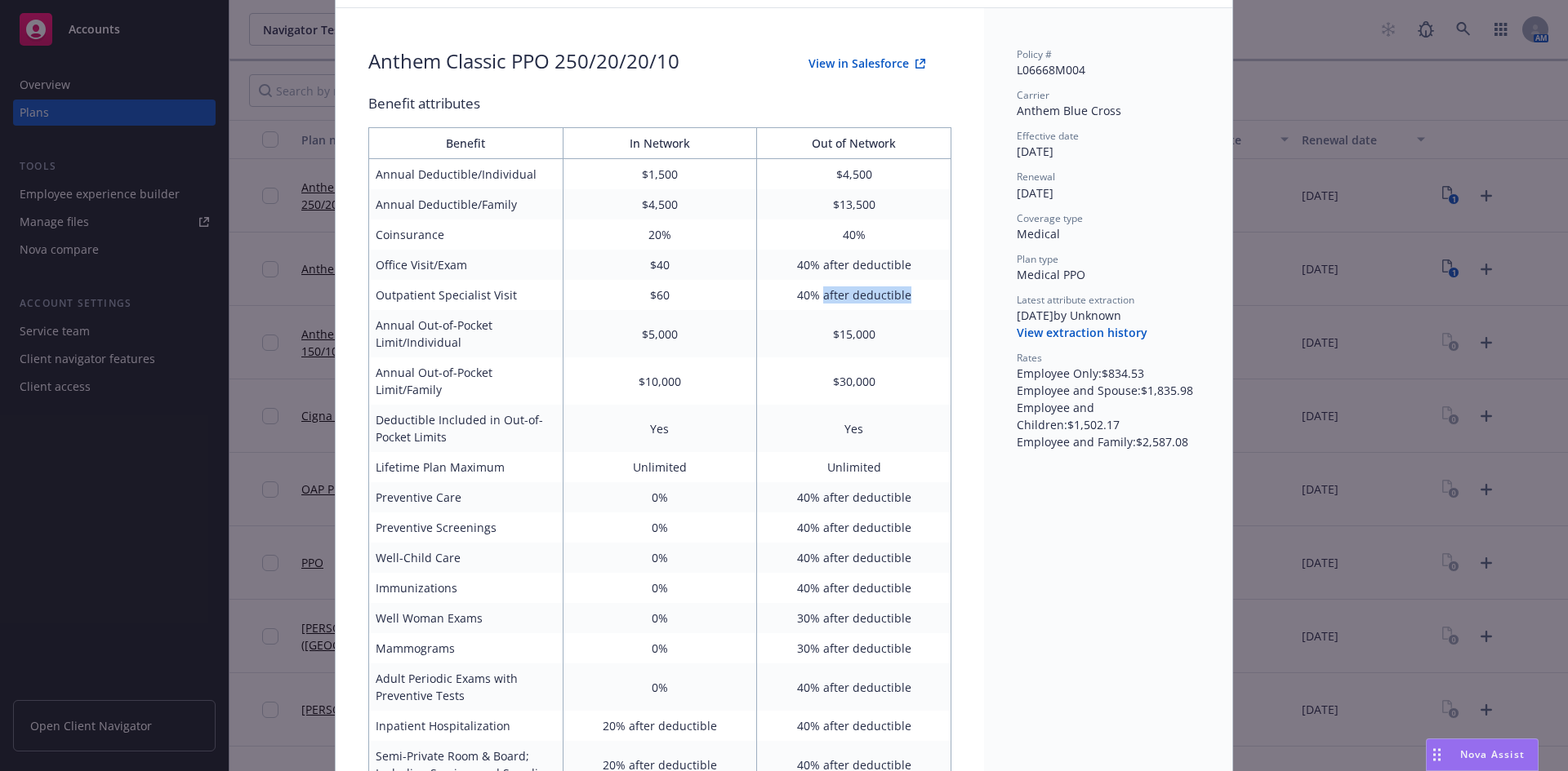
drag, startPoint x: 818, startPoint y: 294, endPoint x: 908, endPoint y: 294, distance: 90.0
click at [908, 294] on td "40% after deductible" at bounding box center [854, 294] width 194 height 30
drag, startPoint x: 816, startPoint y: 263, endPoint x: 892, endPoint y: 263, distance: 76.0
click at [892, 263] on td "40% after deductible" at bounding box center [854, 264] width 194 height 30
click at [889, 268] on td "40% after deductible" at bounding box center [854, 264] width 194 height 30
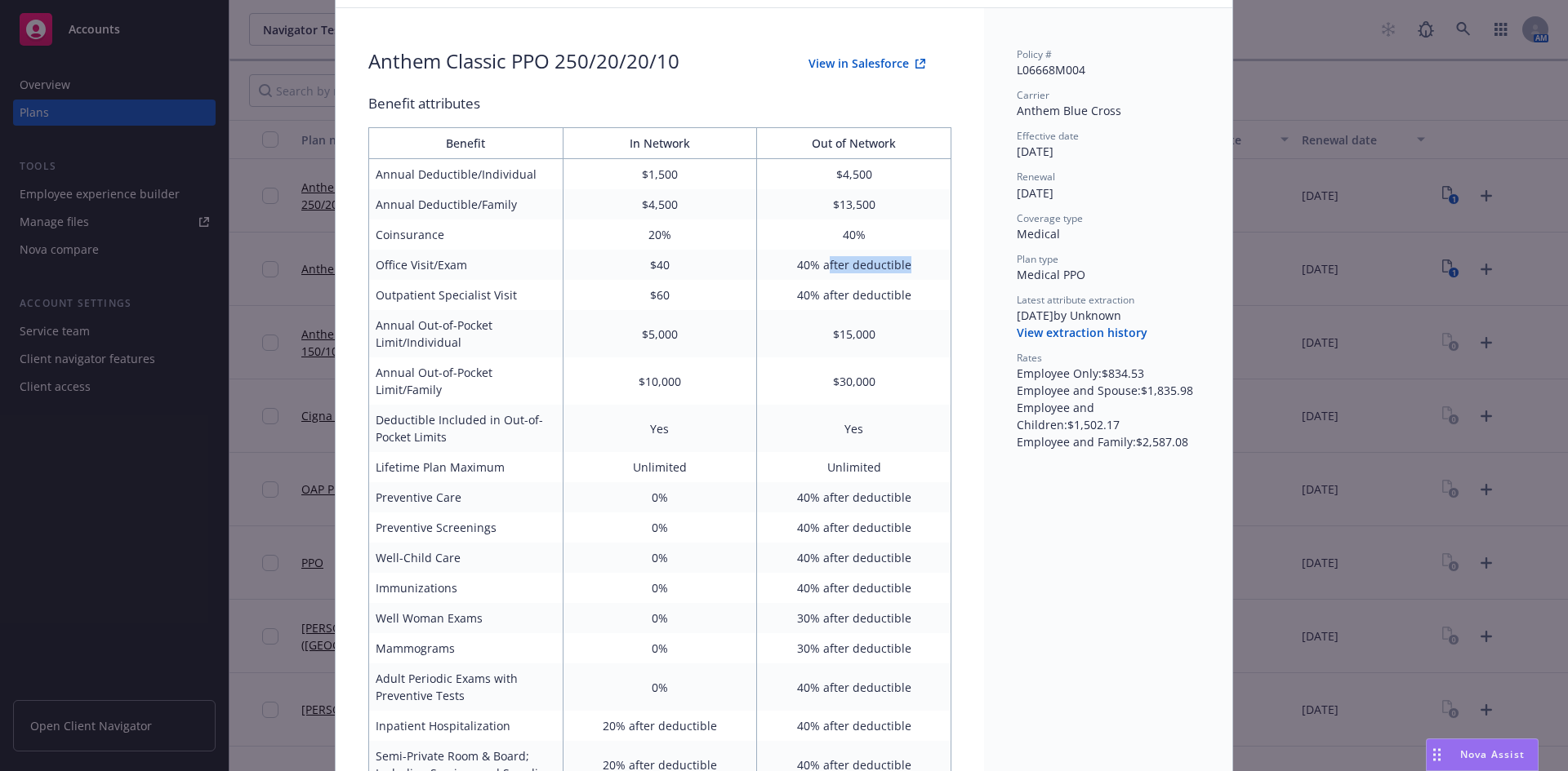
drag, startPoint x: 822, startPoint y: 267, endPoint x: 905, endPoint y: 269, distance: 83.0
click at [905, 269] on td "40% after deductible" at bounding box center [854, 264] width 194 height 30
drag, startPoint x: 821, startPoint y: 291, endPoint x: 909, endPoint y: 299, distance: 88.4
click at [909, 299] on td "40% after deductible" at bounding box center [854, 294] width 194 height 30
click at [861, 348] on td "$15,000" at bounding box center [854, 334] width 194 height 47
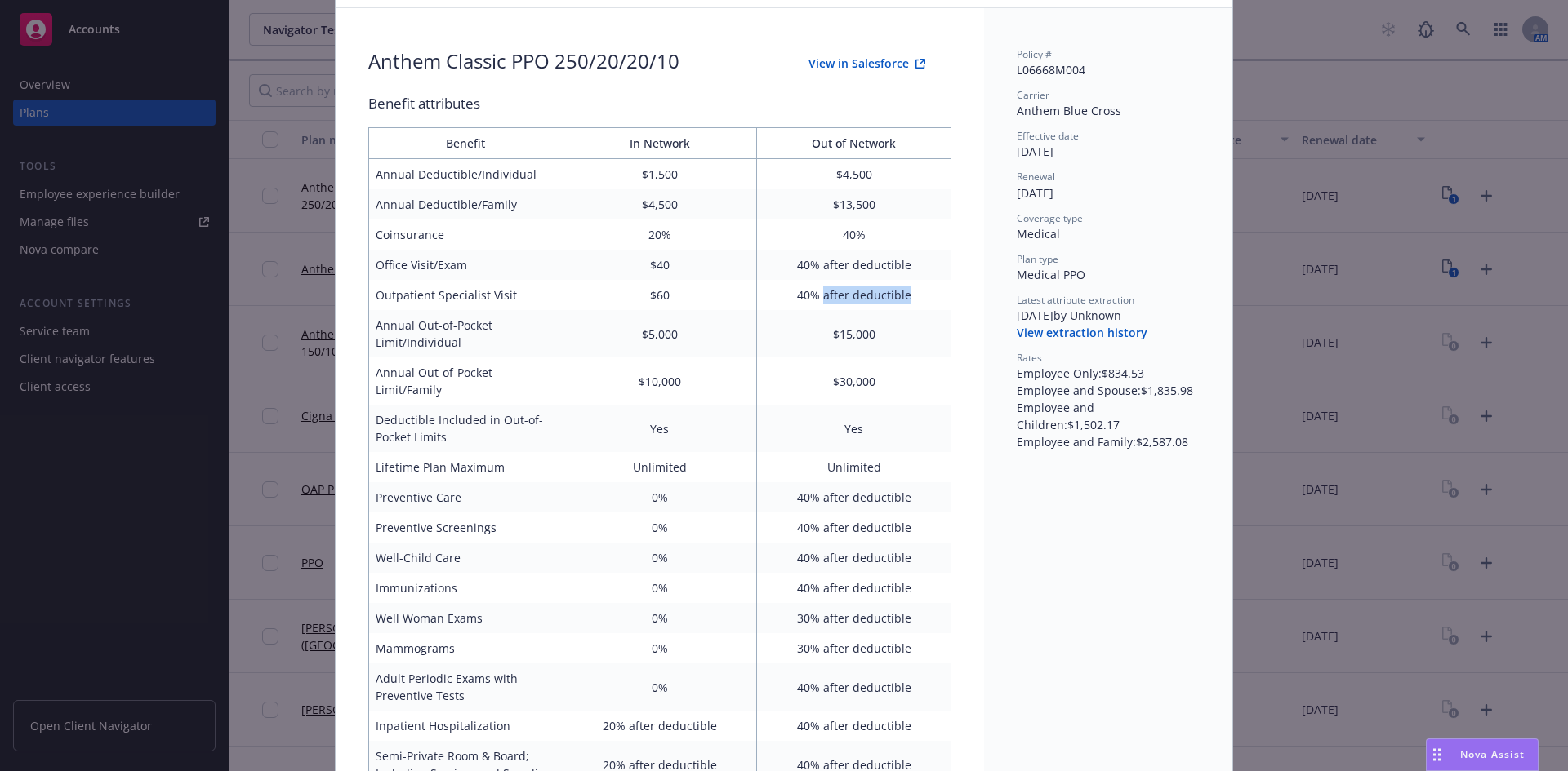
drag, startPoint x: 910, startPoint y: 294, endPoint x: 819, endPoint y: 296, distance: 91.0
click at [819, 296] on td "40% after deductible" at bounding box center [854, 294] width 194 height 30
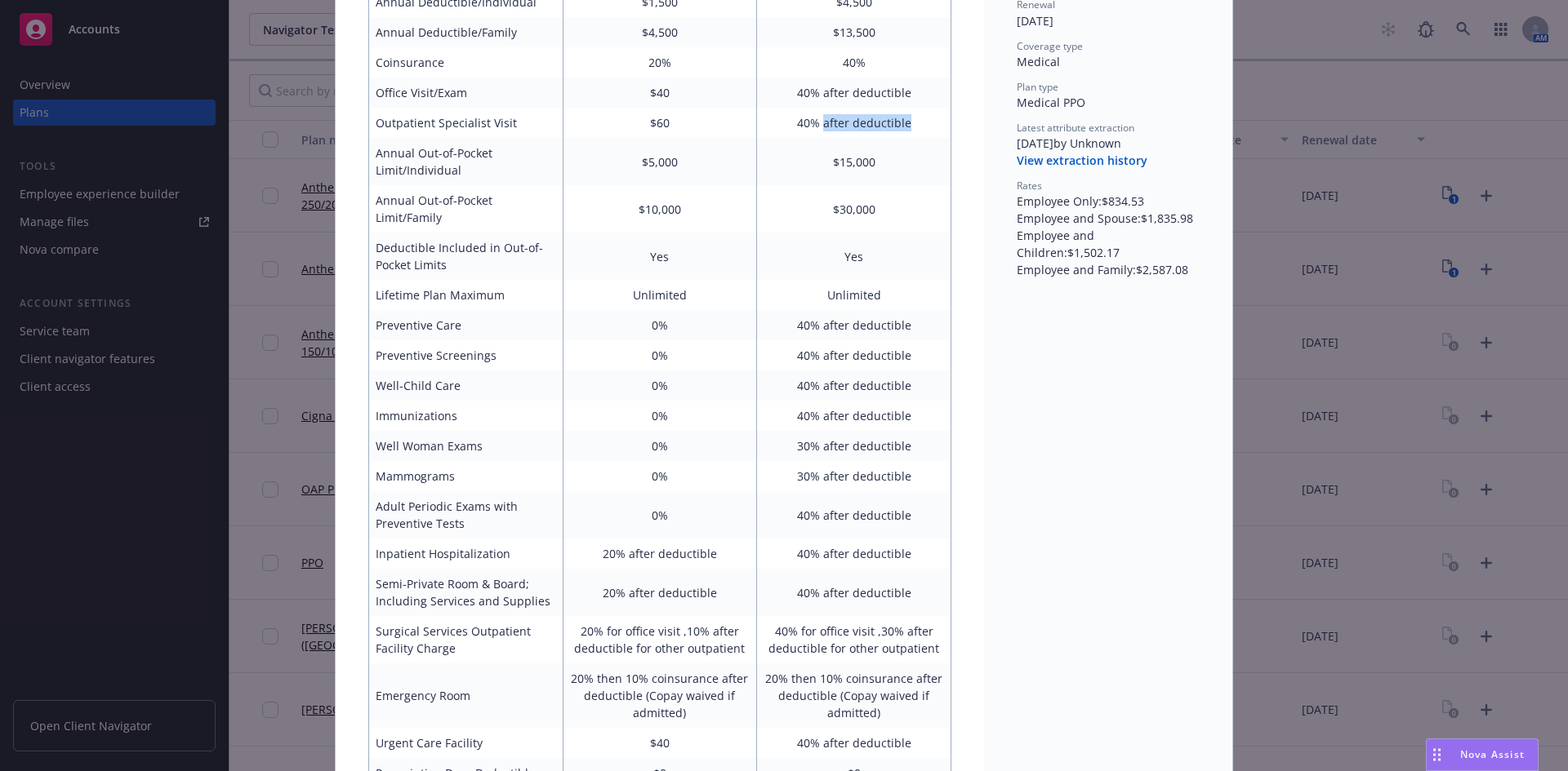
scroll to position [323, 0]
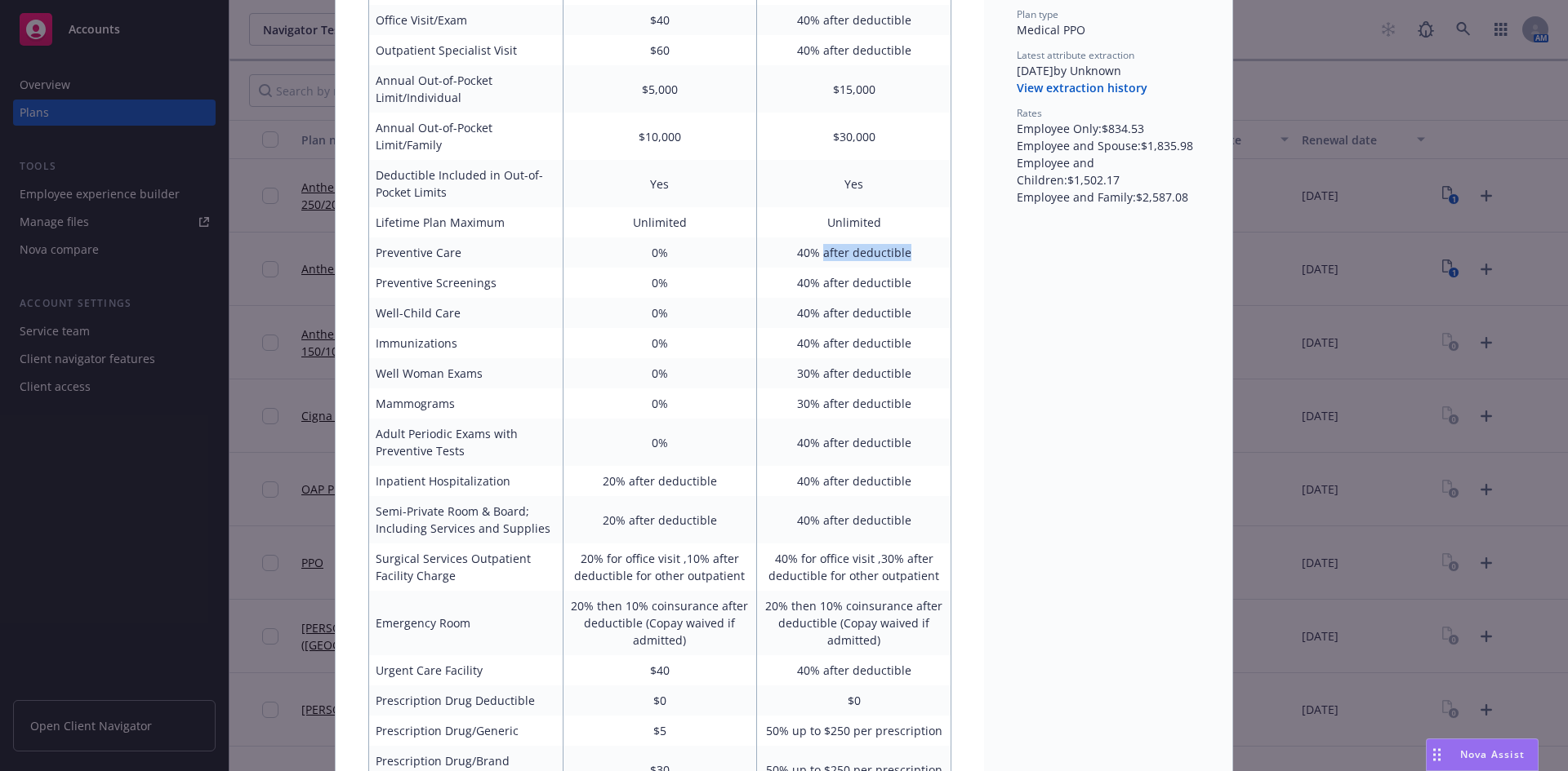
drag, startPoint x: 818, startPoint y: 252, endPoint x: 923, endPoint y: 248, distance: 105.1
click at [923, 248] on td "40% after deductible" at bounding box center [854, 252] width 194 height 30
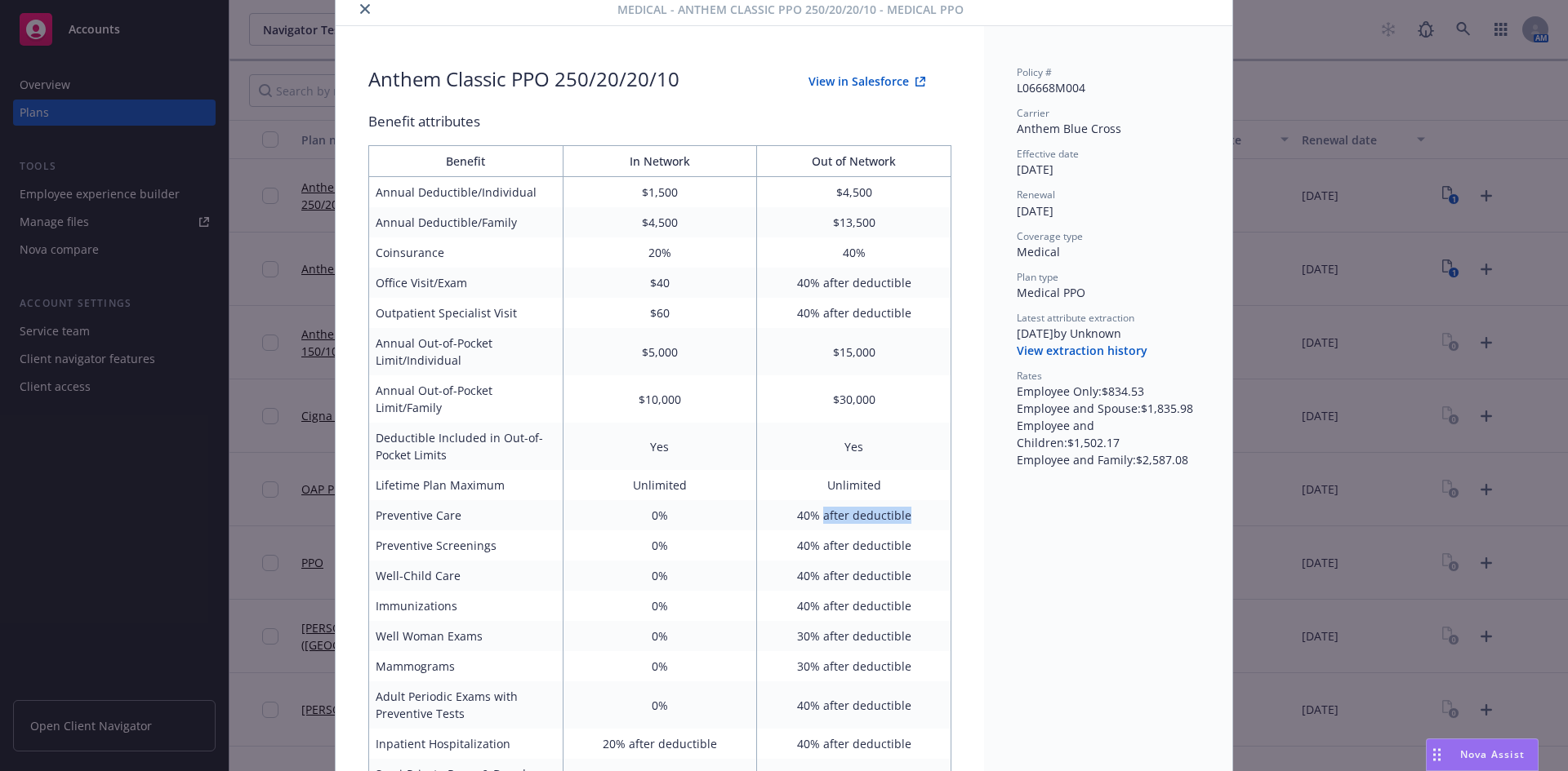
scroll to position [0, 0]
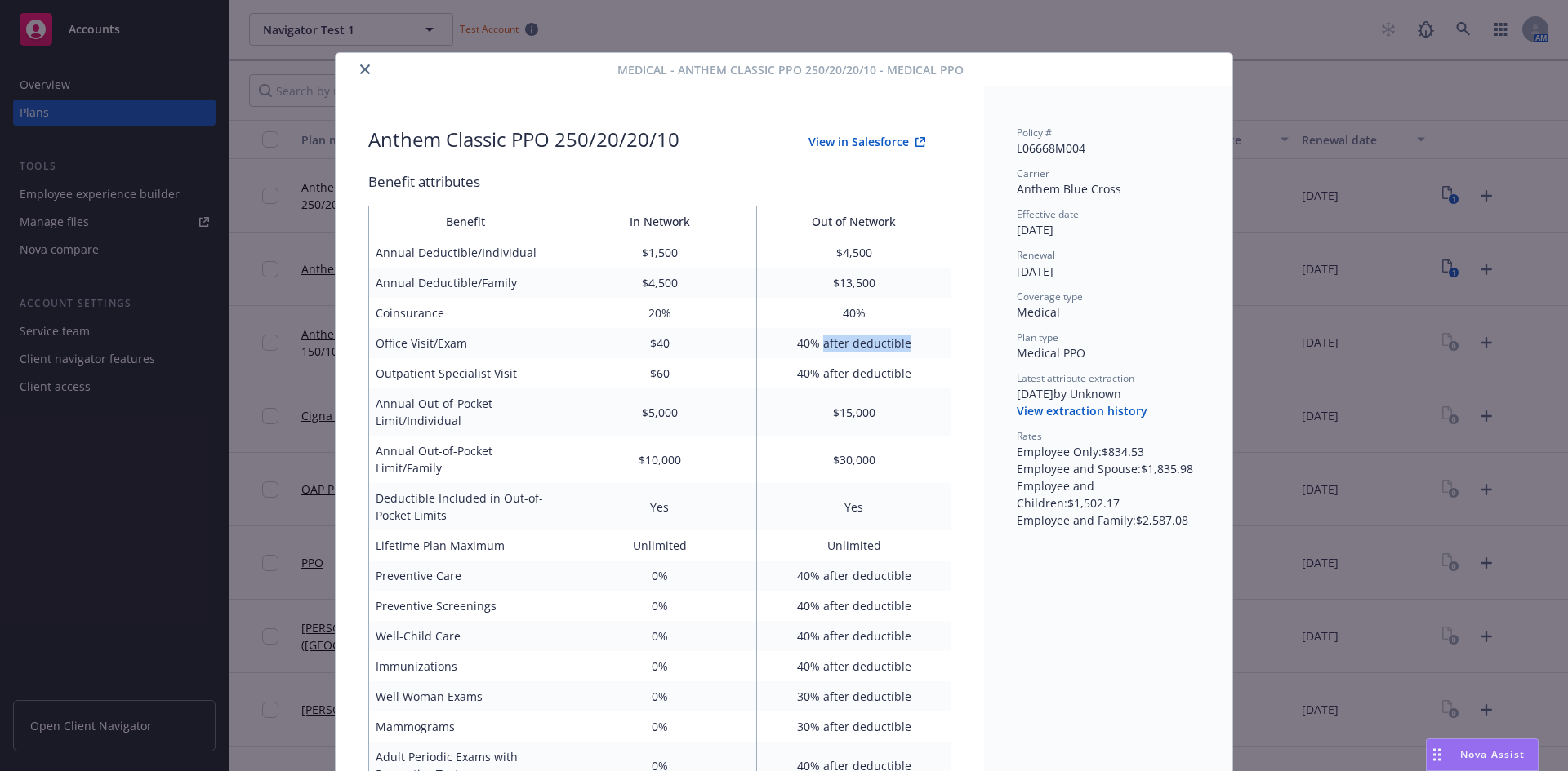
drag, startPoint x: 821, startPoint y: 346, endPoint x: 920, endPoint y: 345, distance: 99.0
click at [920, 345] on td "40% after deductible" at bounding box center [854, 342] width 194 height 30
click at [360, 67] on icon "close" at bounding box center [365, 69] width 10 height 10
